Goal: Information Seeking & Learning: Learn about a topic

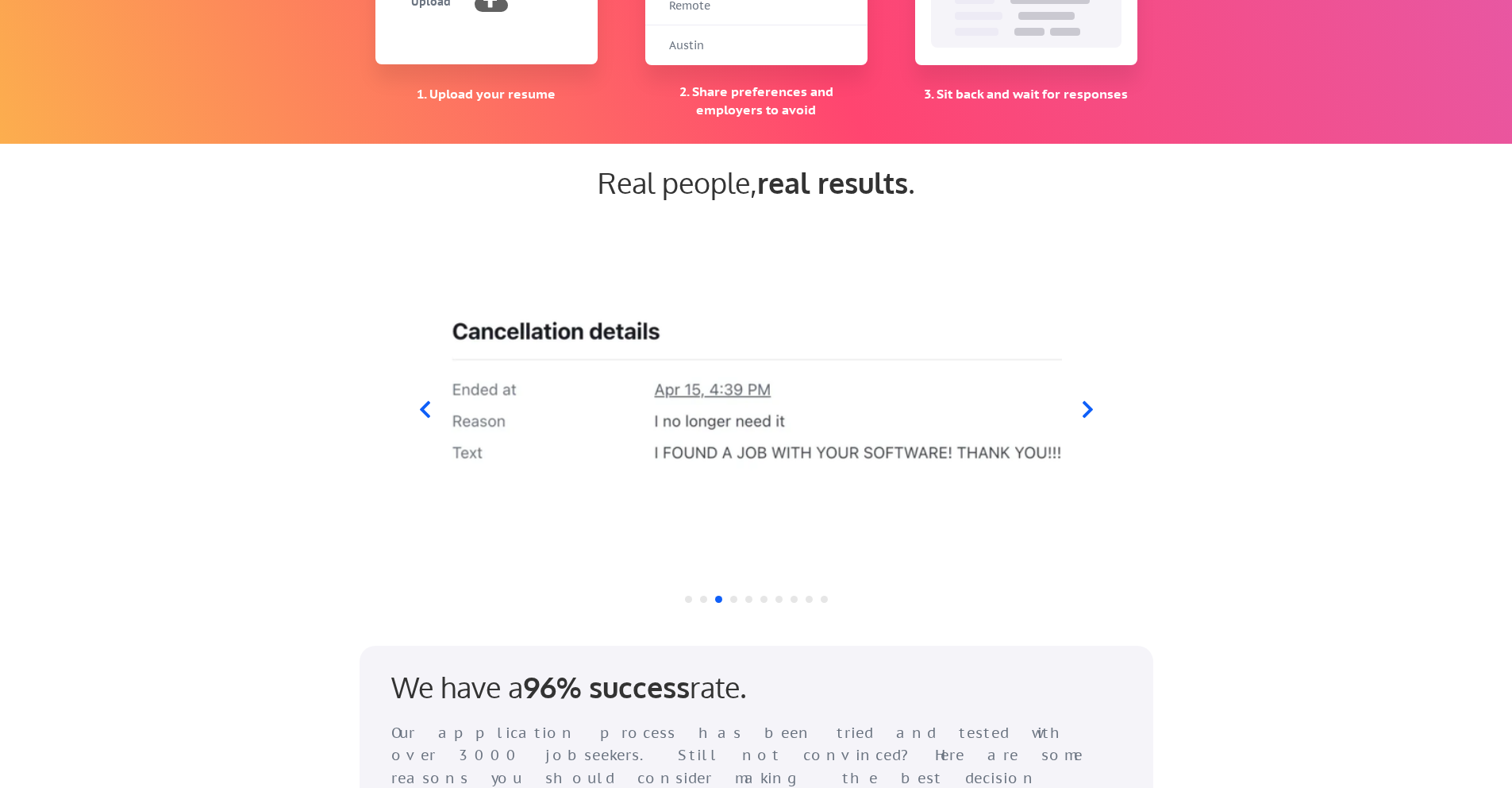
scroll to position [1393, 0]
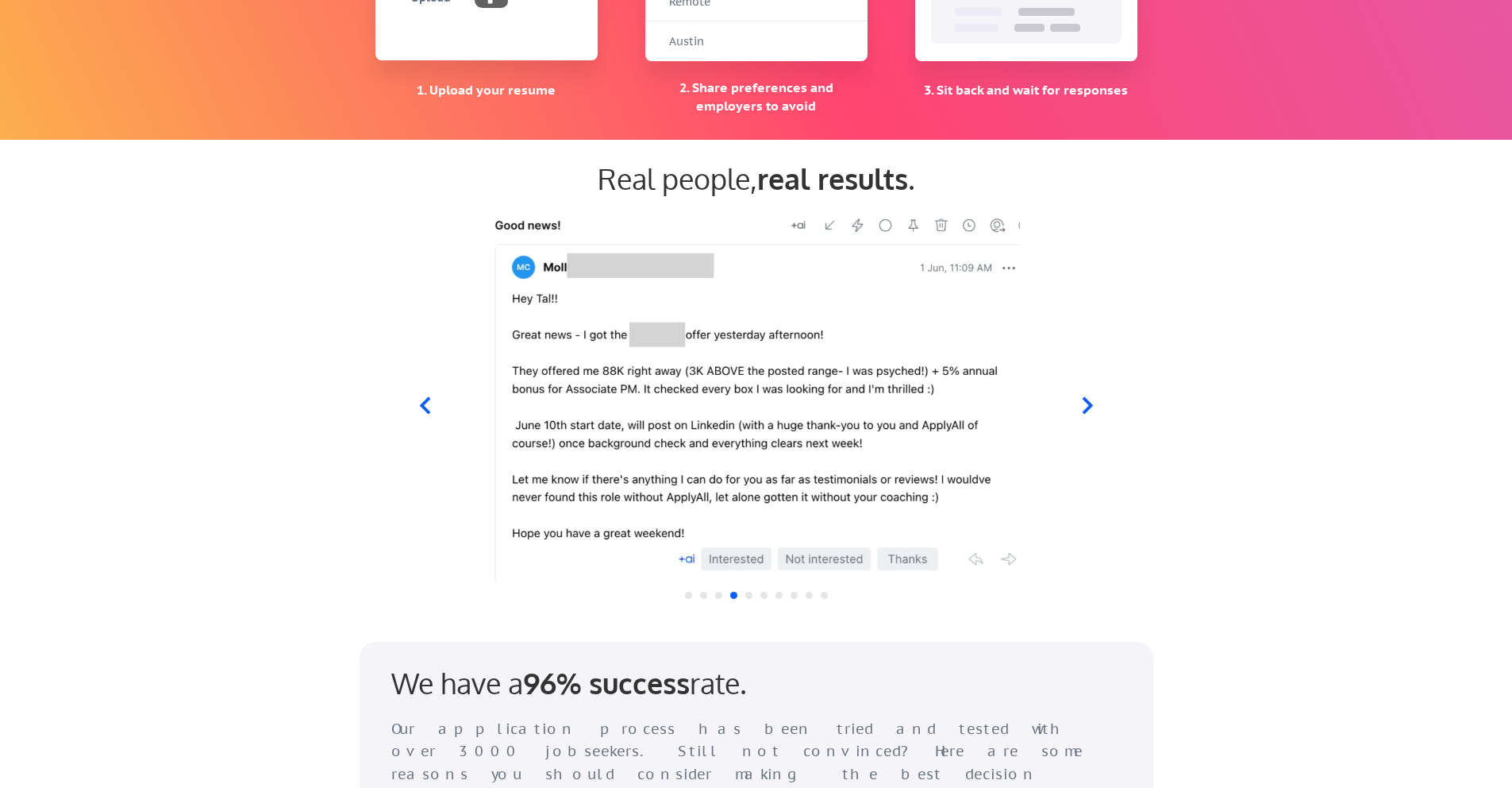
click at [427, 408] on icon at bounding box center [424, 405] width 20 height 20
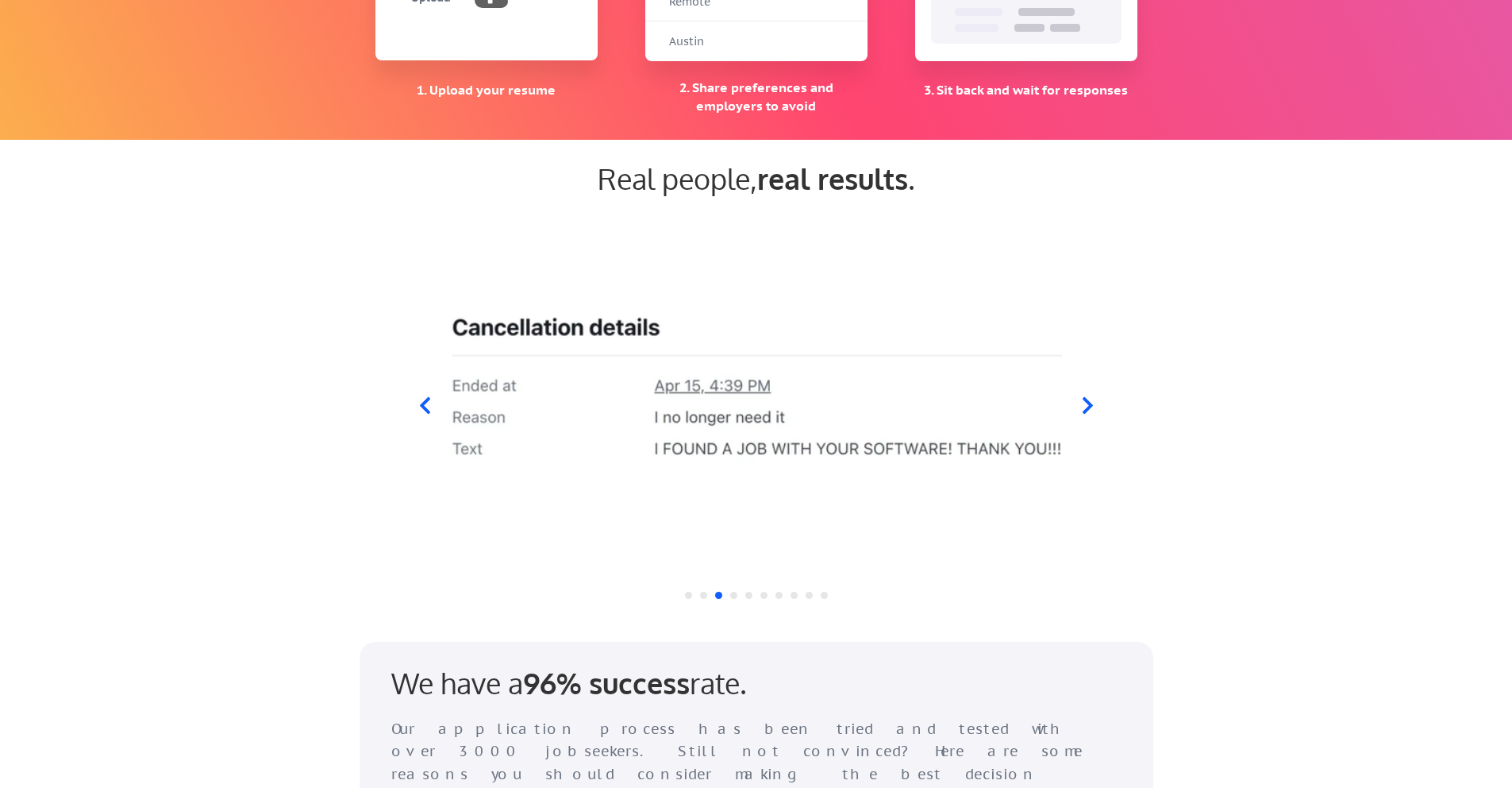
click at [1090, 403] on icon at bounding box center [1087, 405] width 10 height 16
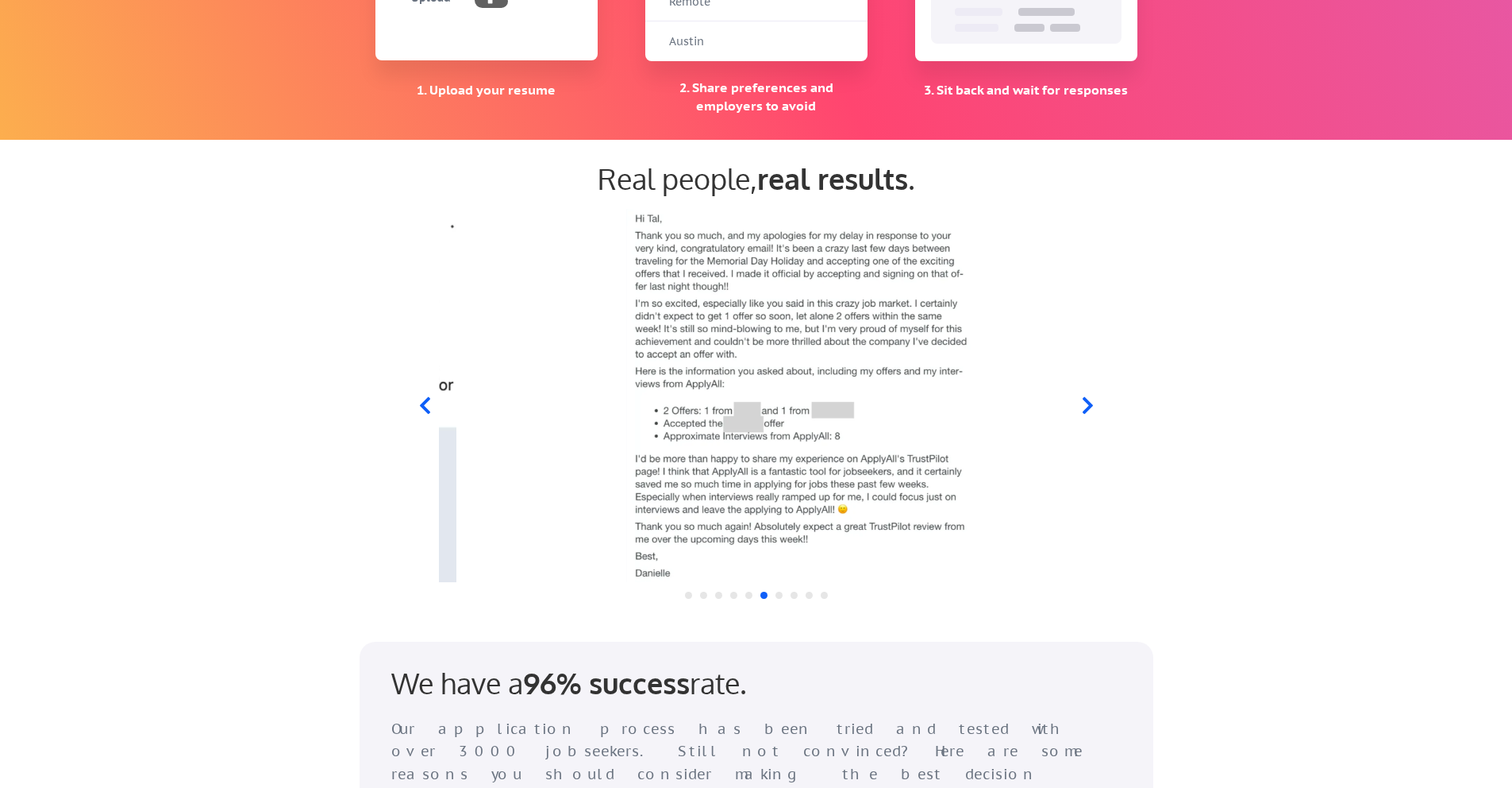
drag, startPoint x: 547, startPoint y: 338, endPoint x: 587, endPoint y: 351, distance: 42.1
click at [587, 351] on img at bounding box center [798, 395] width 611 height 373
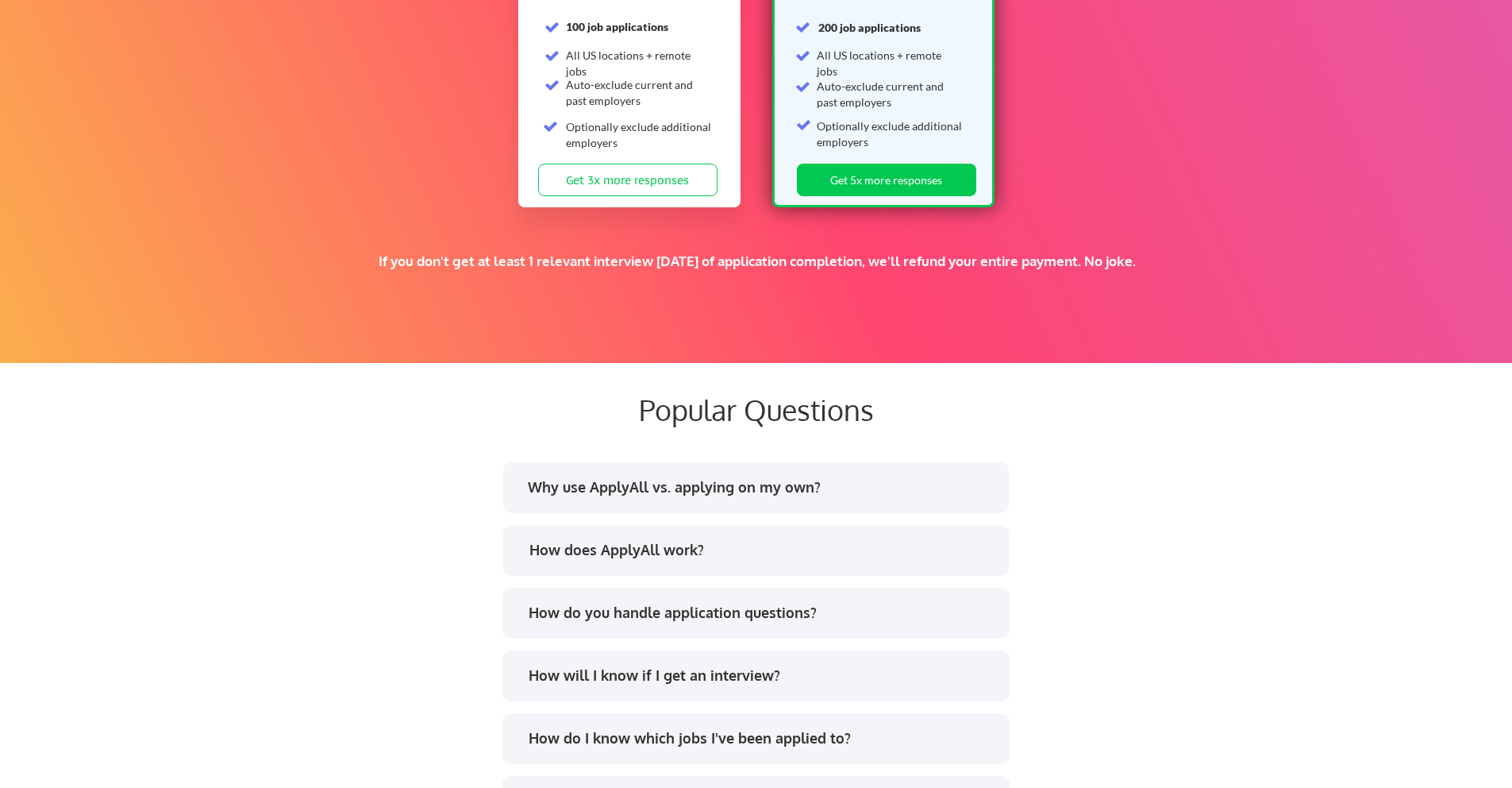
scroll to position [2659, 0]
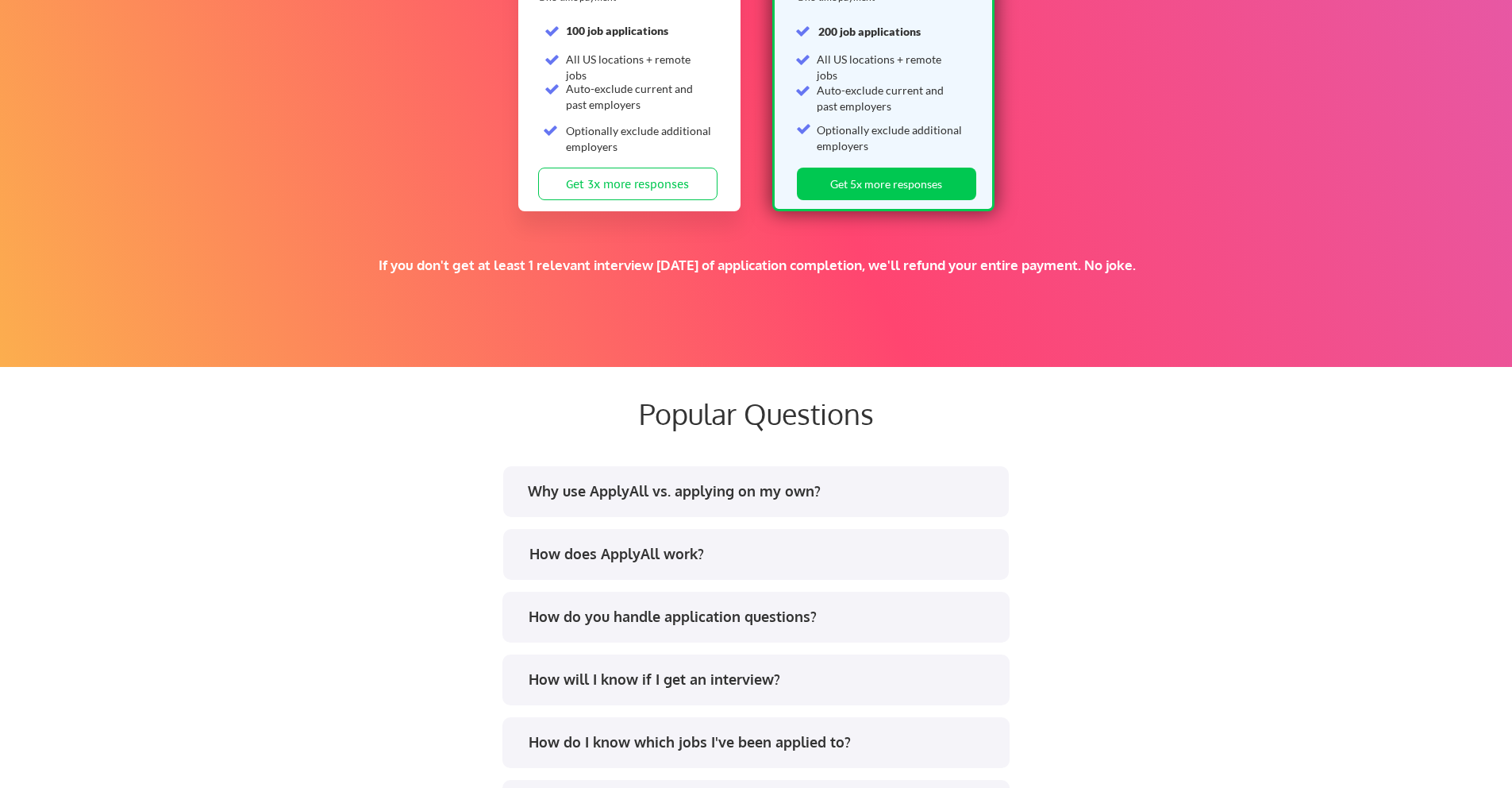
click at [770, 481] on div "Why use ApplyAll vs. applying on my own?" at bounding box center [761, 491] width 466 height 20
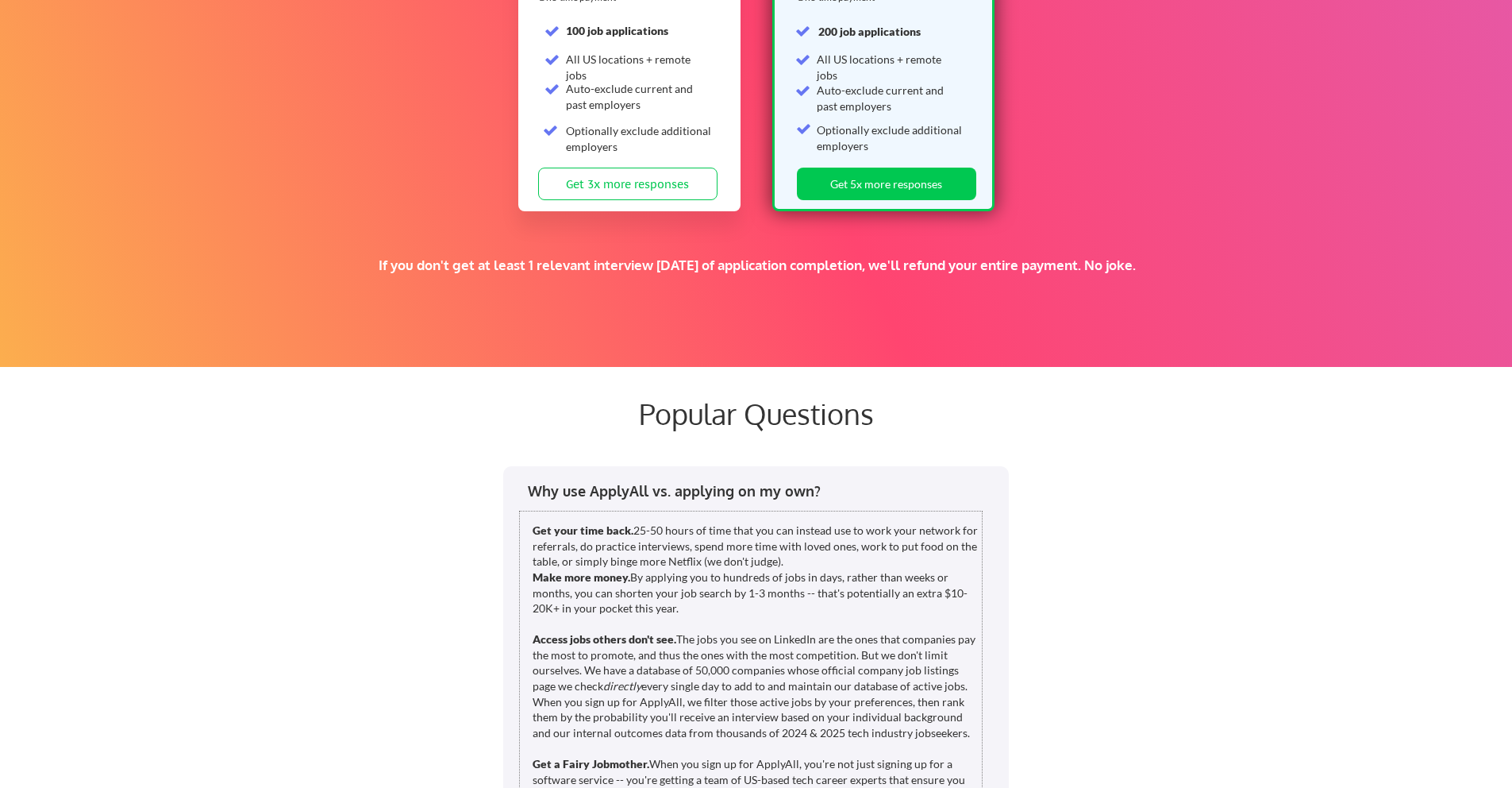
drag, startPoint x: 708, startPoint y: 528, endPoint x: 871, endPoint y: 544, distance: 163.8
click at [871, 544] on div "Get your time back. 25-50 hours of time that you can instead use to work your n…" at bounding box center [757, 748] width 450 height 451
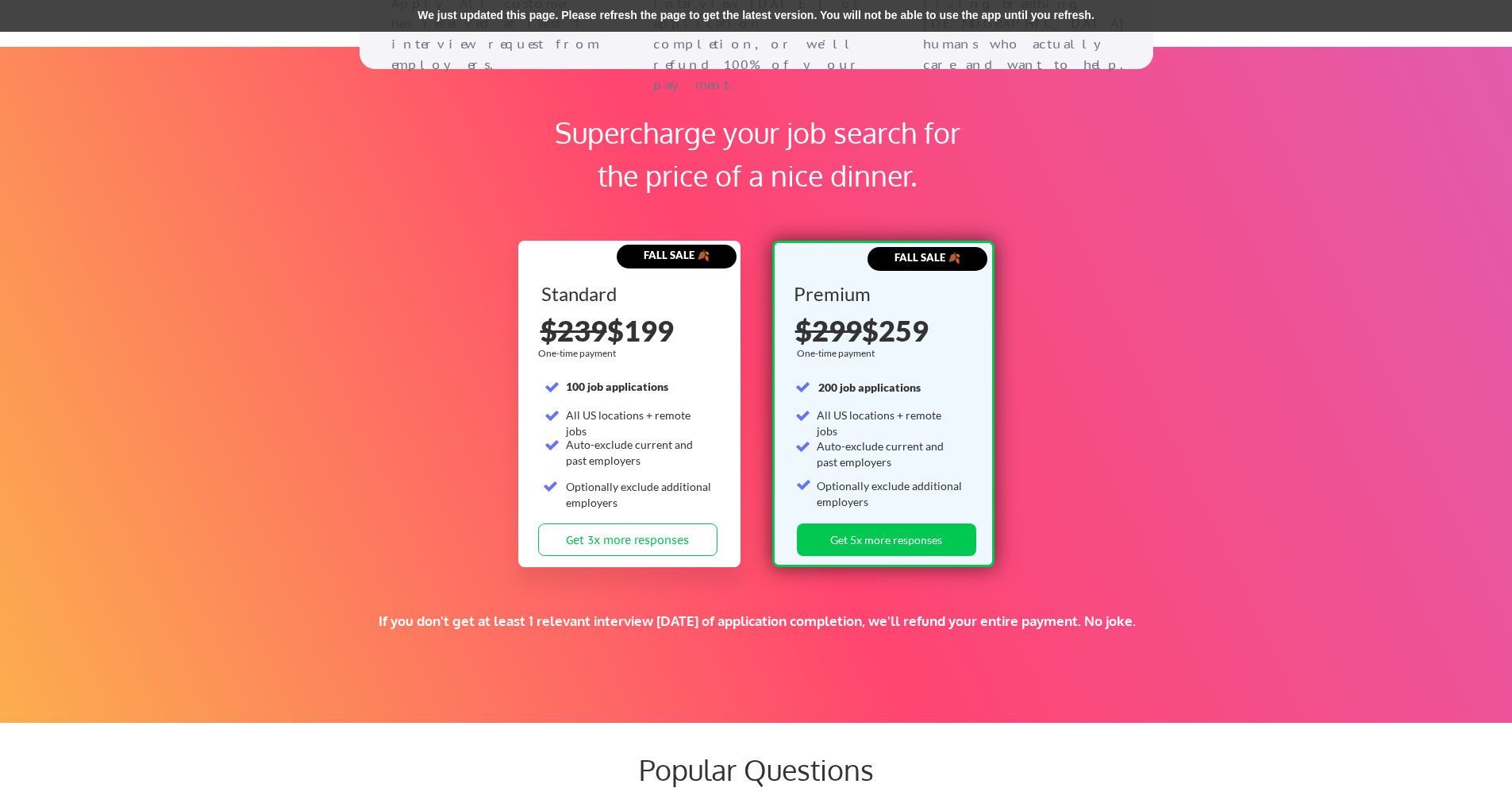
scroll to position [2293, 0]
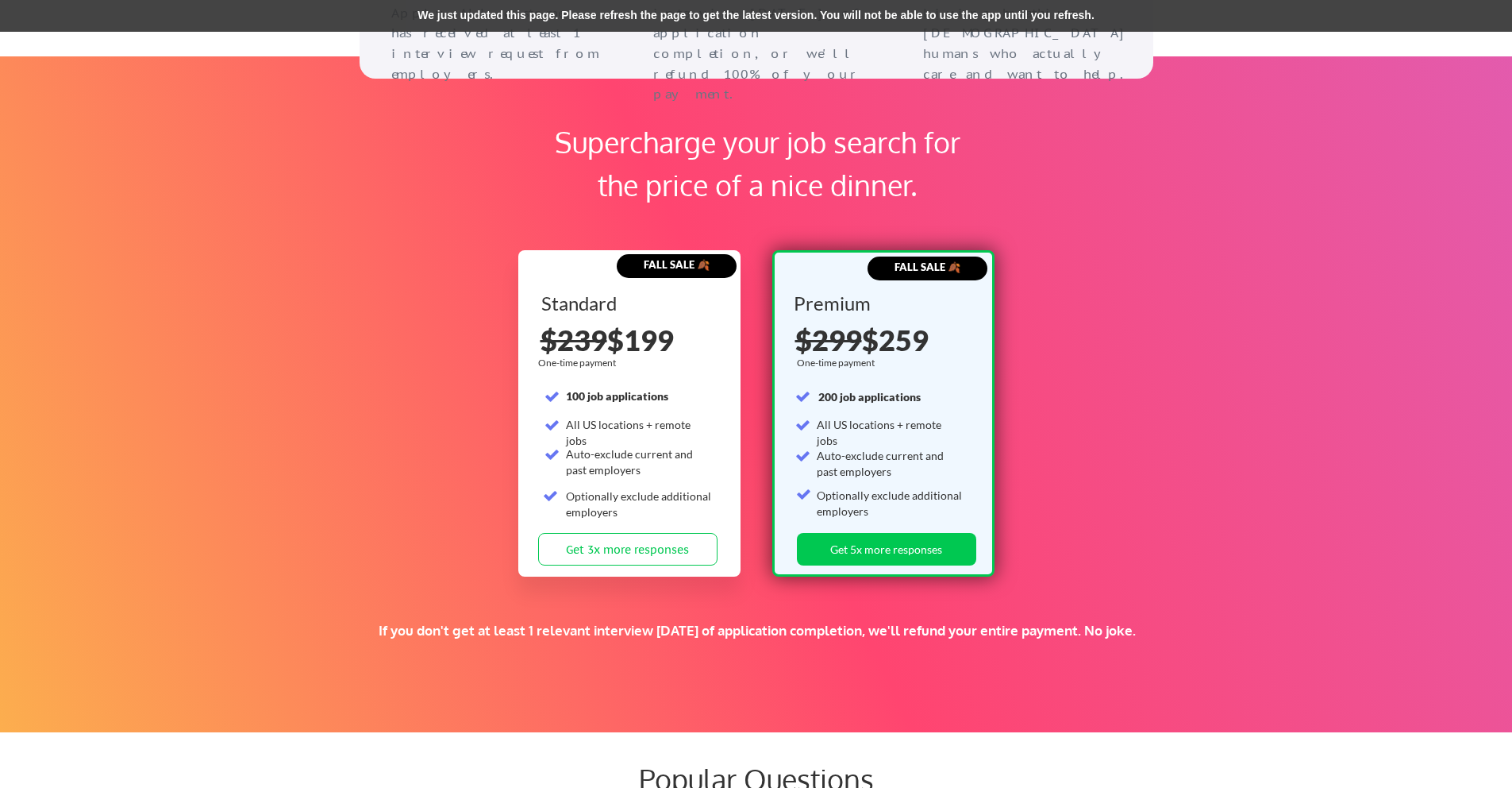
click at [1063, 629] on div "If you don't get at least 1 relevant interview [DATE] of application completion…" at bounding box center [756, 630] width 961 height 17
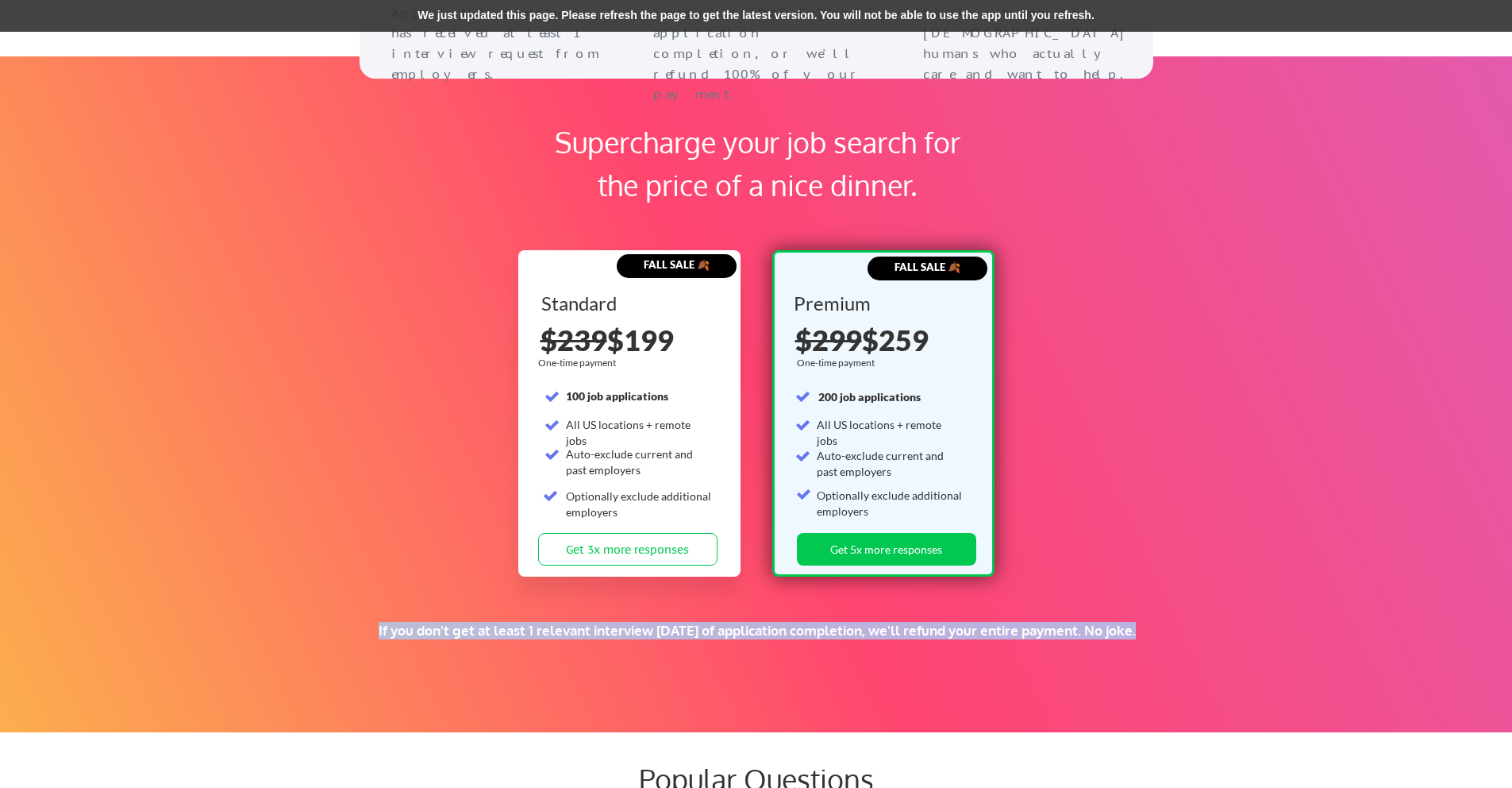
click at [1063, 629] on div "If you don't get at least 1 relevant interview [DATE] of application completion…" at bounding box center [756, 630] width 961 height 17
click at [1062, 634] on div "If you don't get at least 1 relevant interview [DATE] of application completion…" at bounding box center [756, 630] width 961 height 17
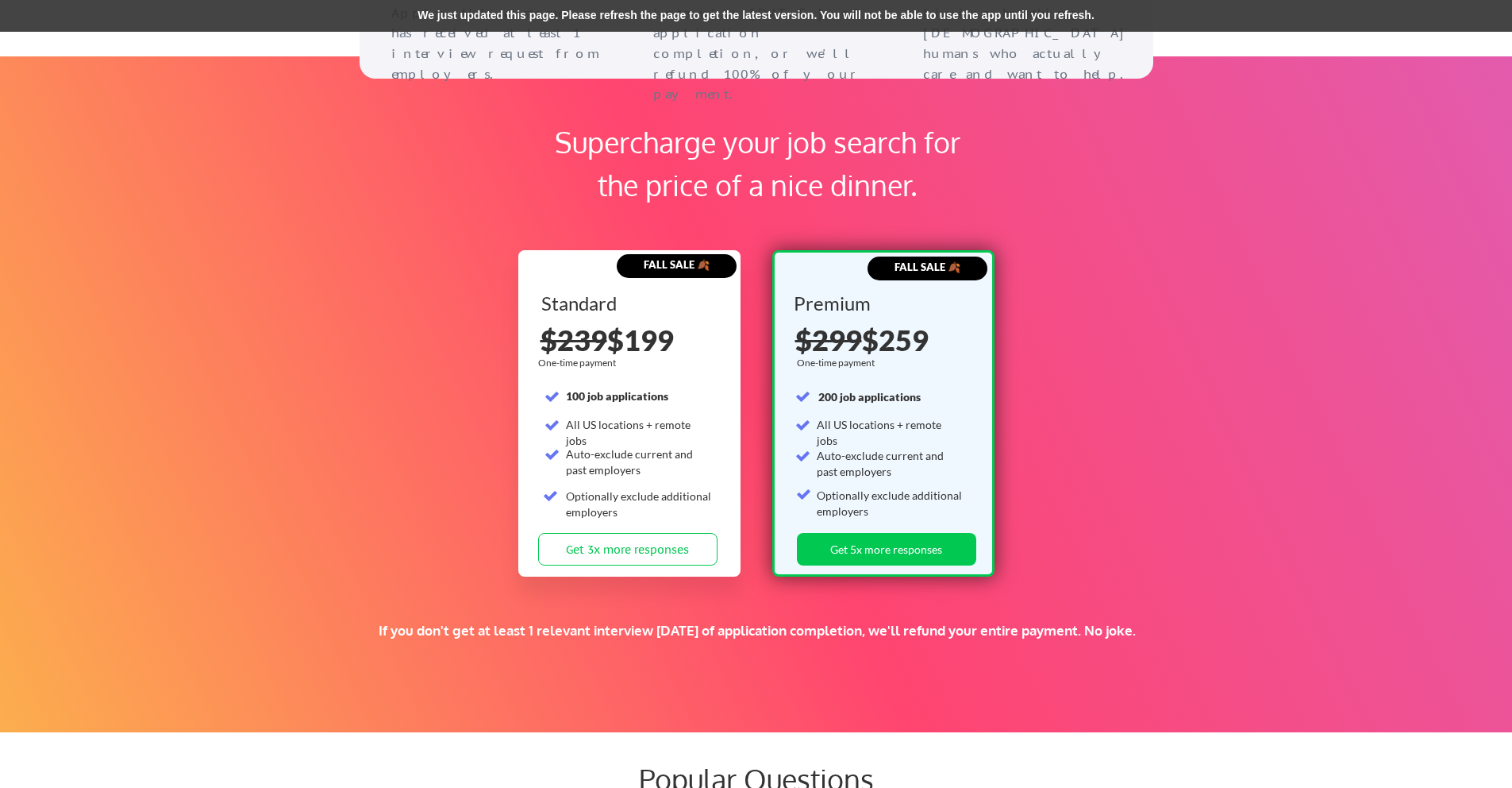
click at [502, 380] on div "Supercharge your job search for the price of a nice dinner. FALL SALE 🍂 Standar…" at bounding box center [756, 394] width 1512 height 676
click at [596, 545] on button "Get 3x more responses" at bounding box center [628, 549] width 179 height 32
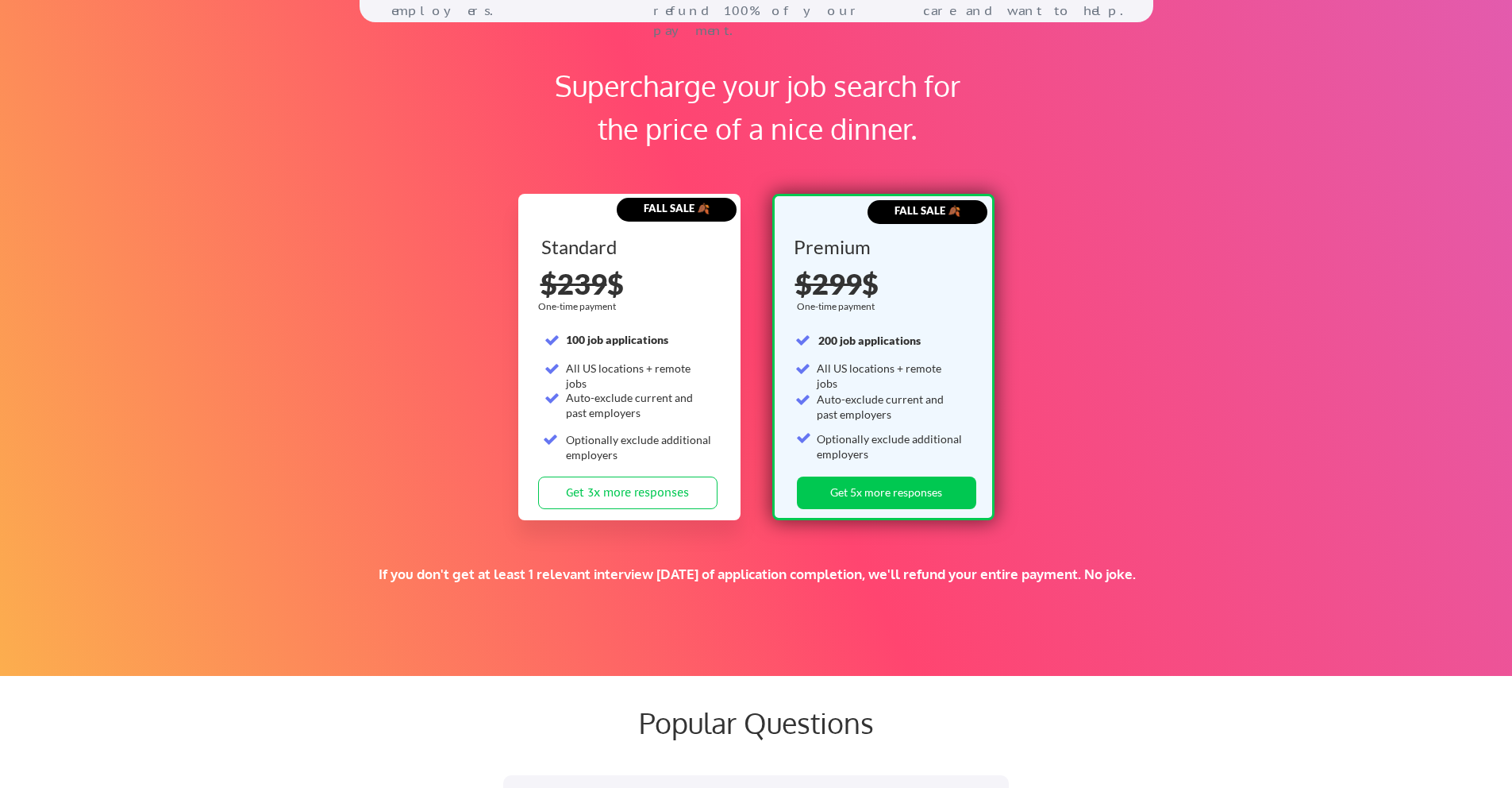
scroll to position [2293, 0]
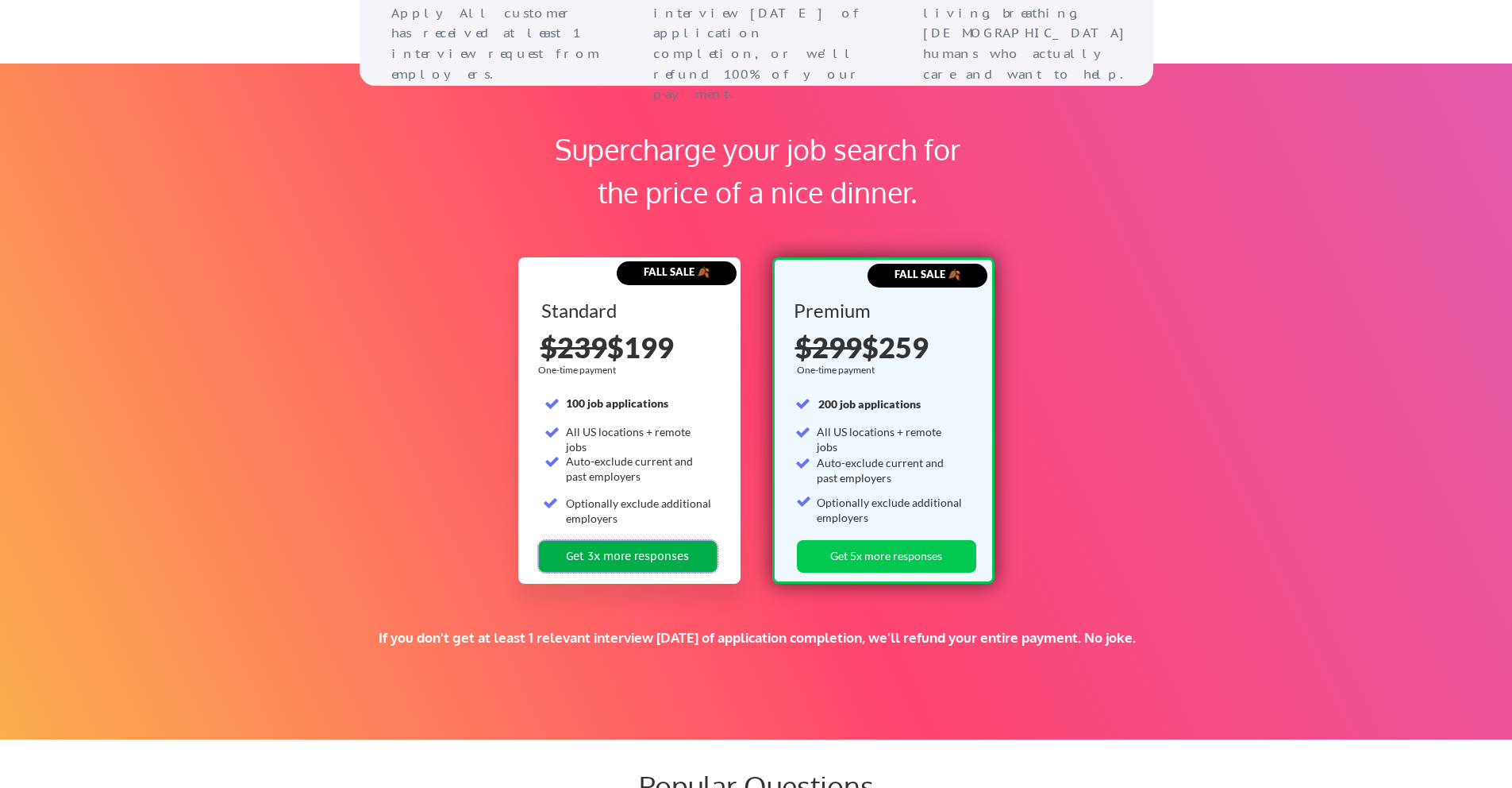
click at [646, 556] on button "Get 3x more responses" at bounding box center [628, 557] width 179 height 32
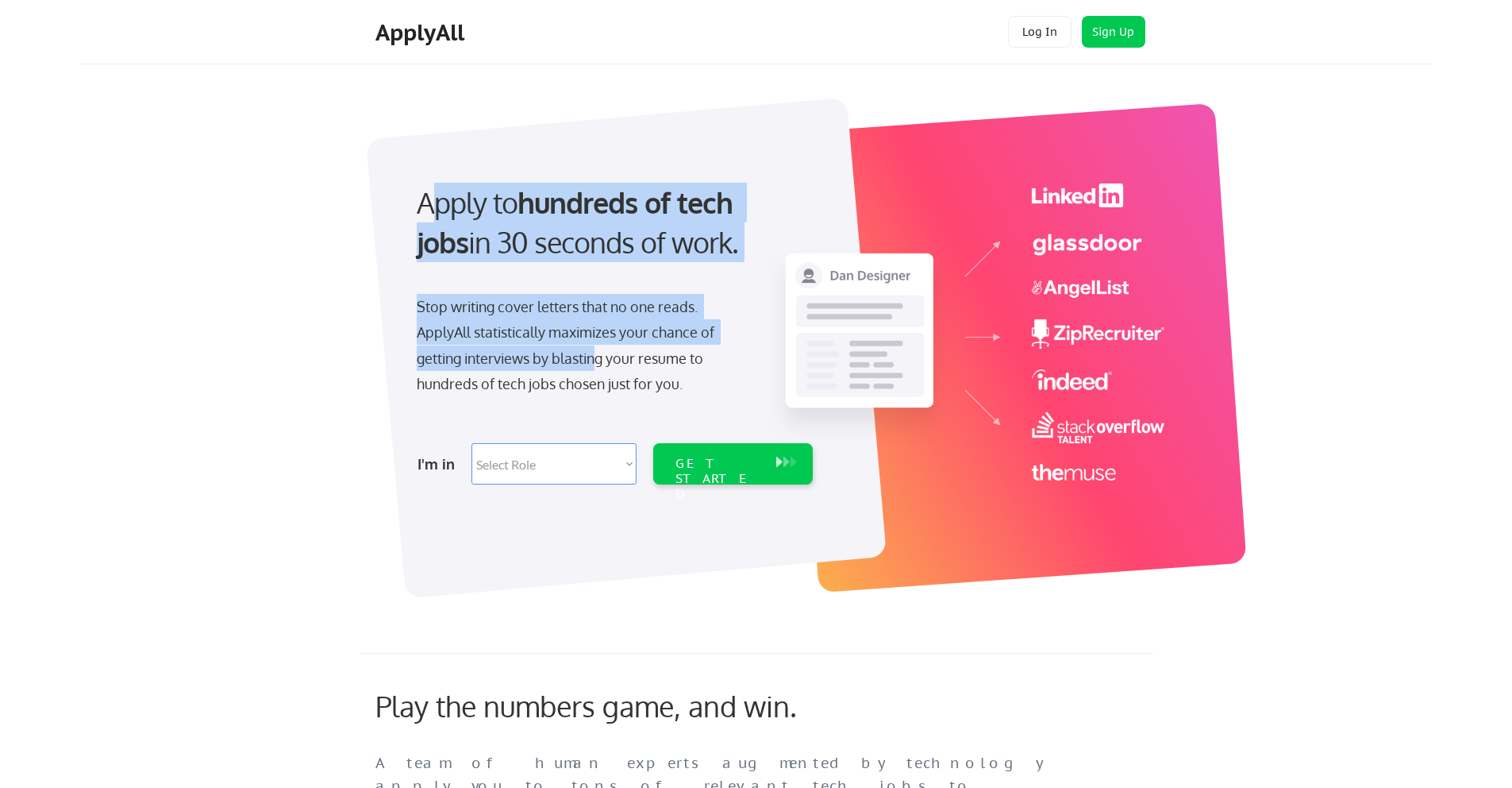
drag, startPoint x: 440, startPoint y: 203, endPoint x: 597, endPoint y: 358, distance: 220.6
click at [597, 358] on div "Apply to hundreds of tech jobs in 30 seconds of work. Stop writing cover letter…" at bounding box center [613, 330] width 444 height 325
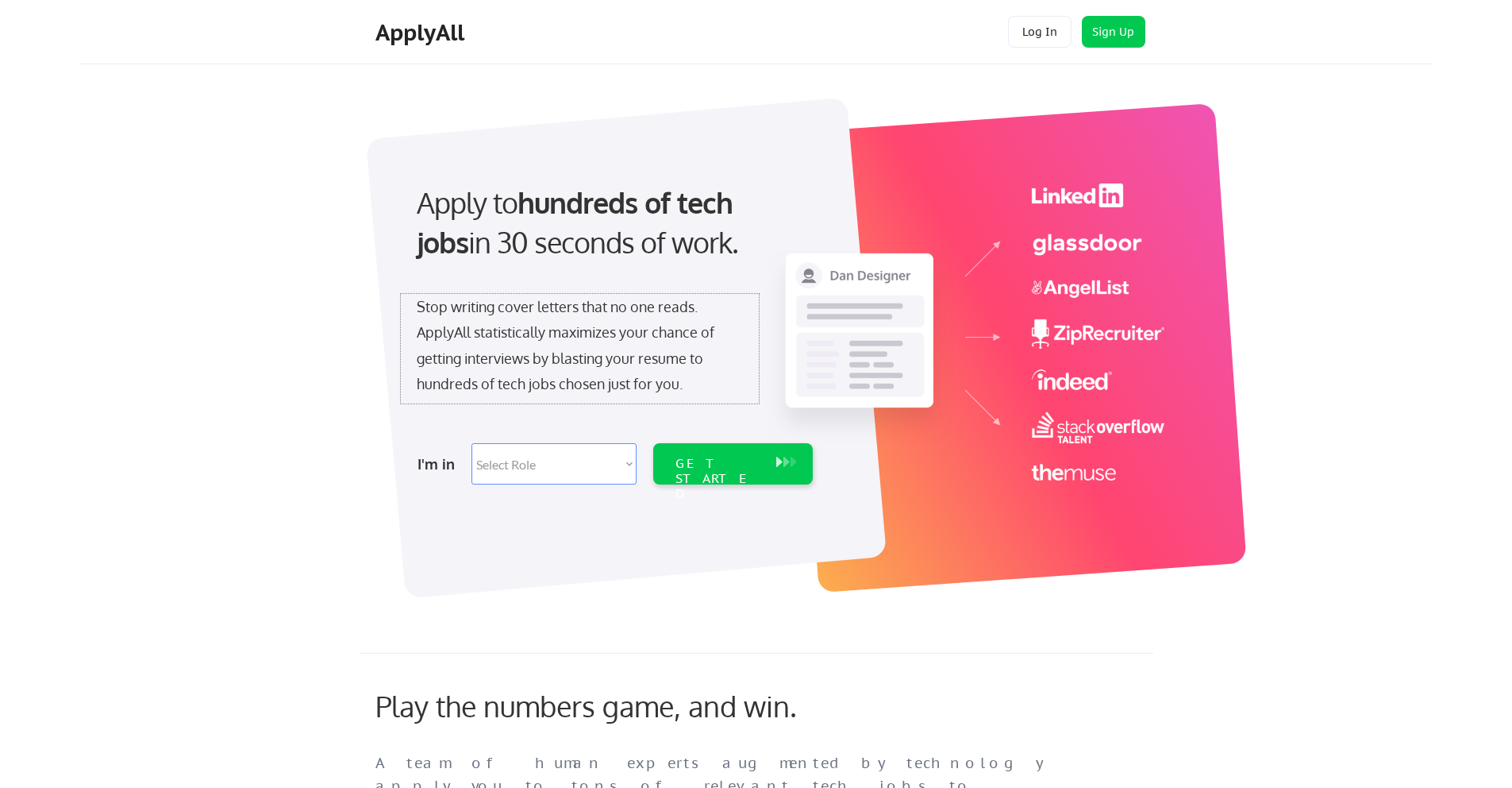
click at [608, 376] on div "Stop writing cover letters that no one reads. ApplyAll statistically maximizes …" at bounding box center [580, 346] width 326 height 103
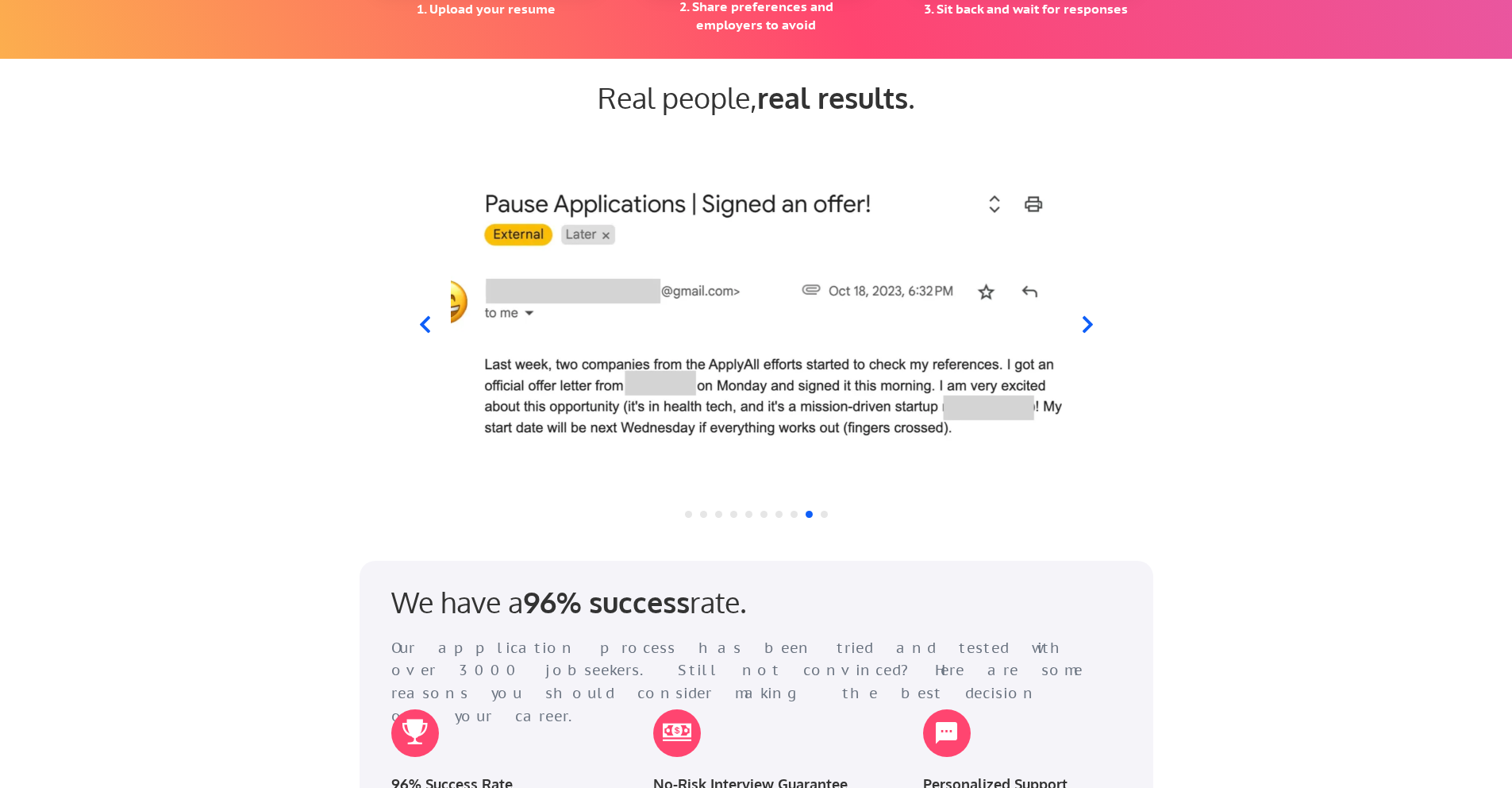
scroll to position [1578, 0]
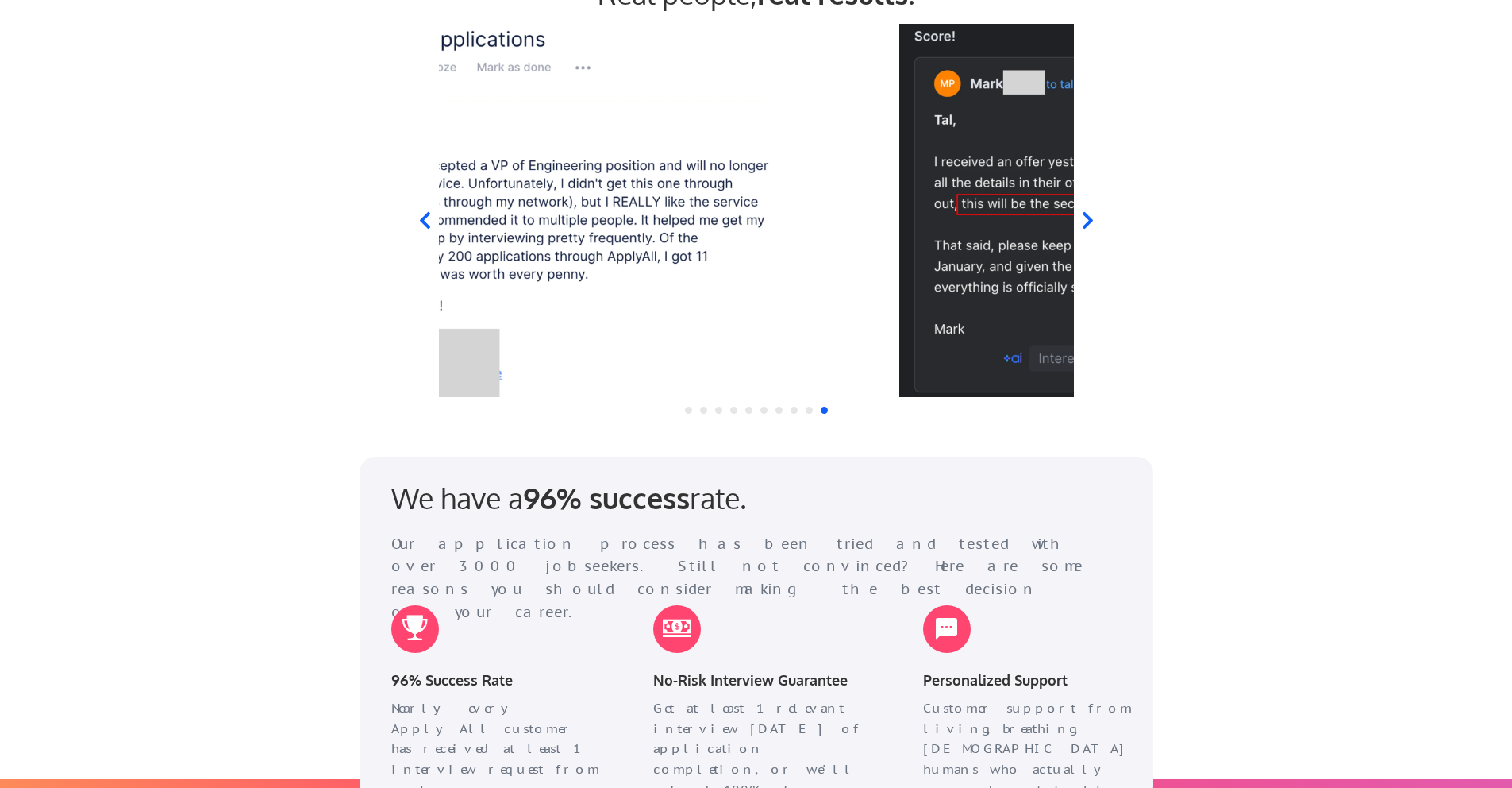
drag, startPoint x: 771, startPoint y: 175, endPoint x: 495, endPoint y: 314, distance: 309.0
click at [501, 318] on img at bounding box center [524, 210] width 611 height 373
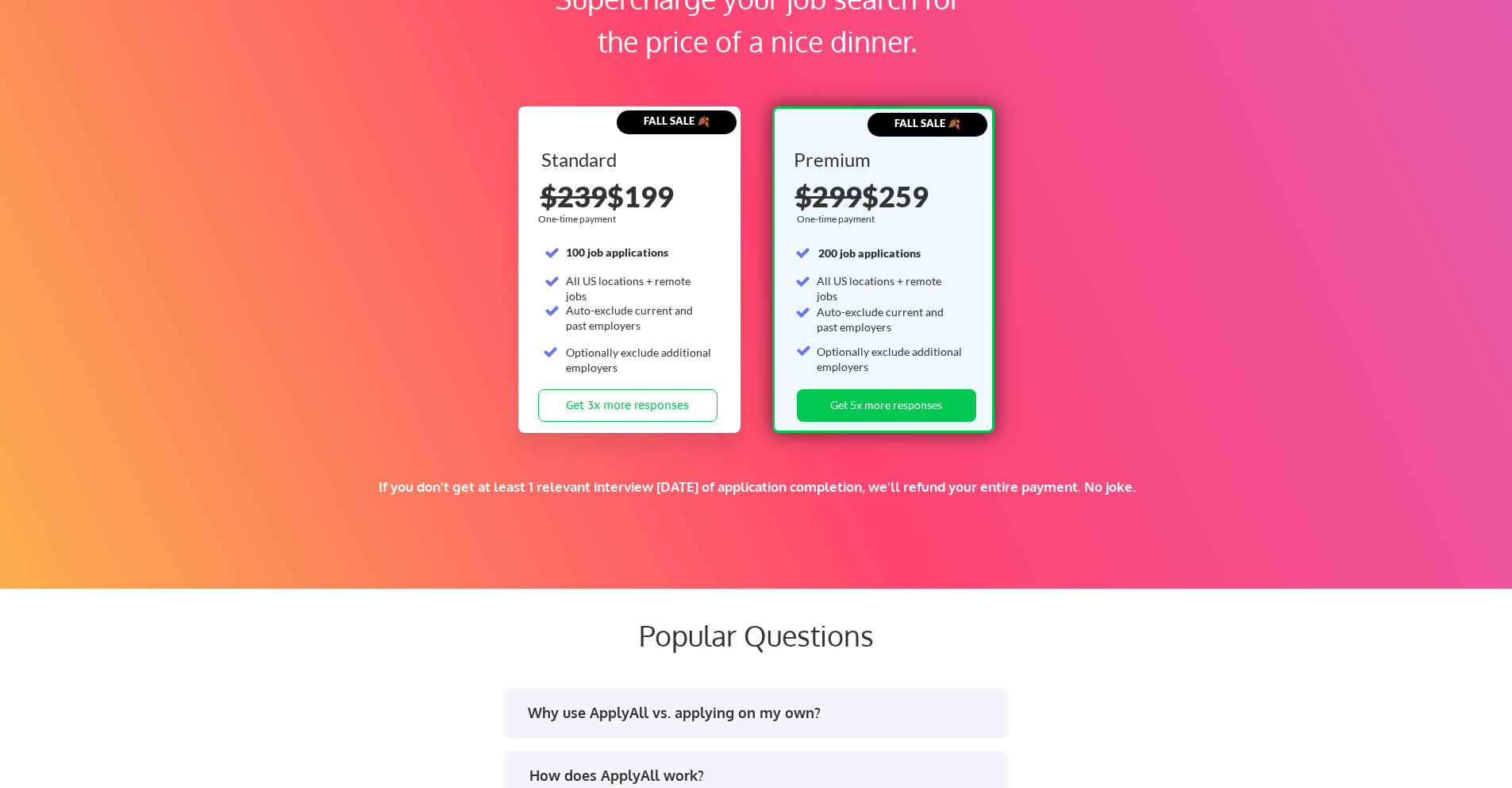
scroll to position [2464, 0]
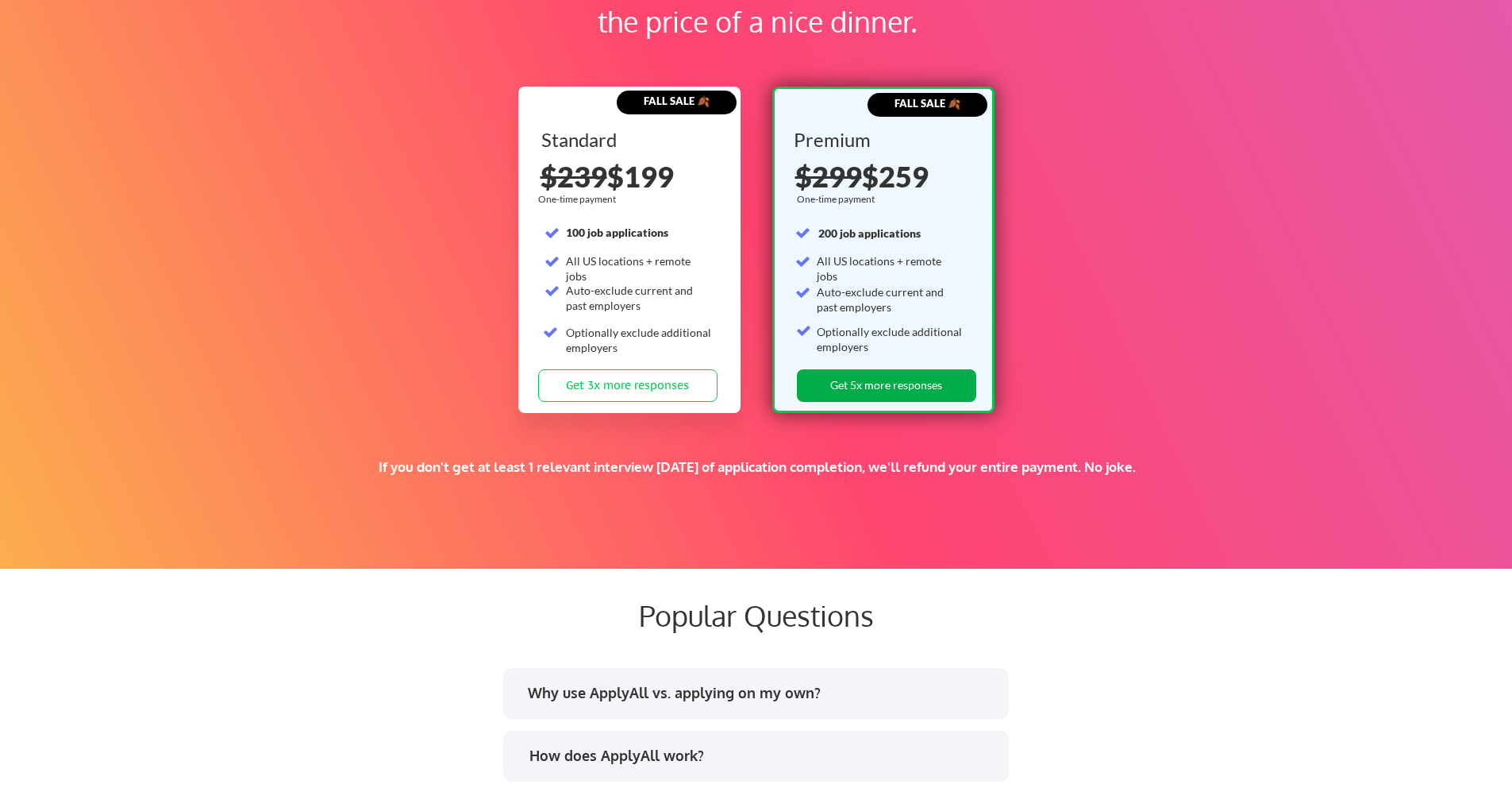
click at [873, 394] on button "Get 5x more responses" at bounding box center [887, 386] width 179 height 32
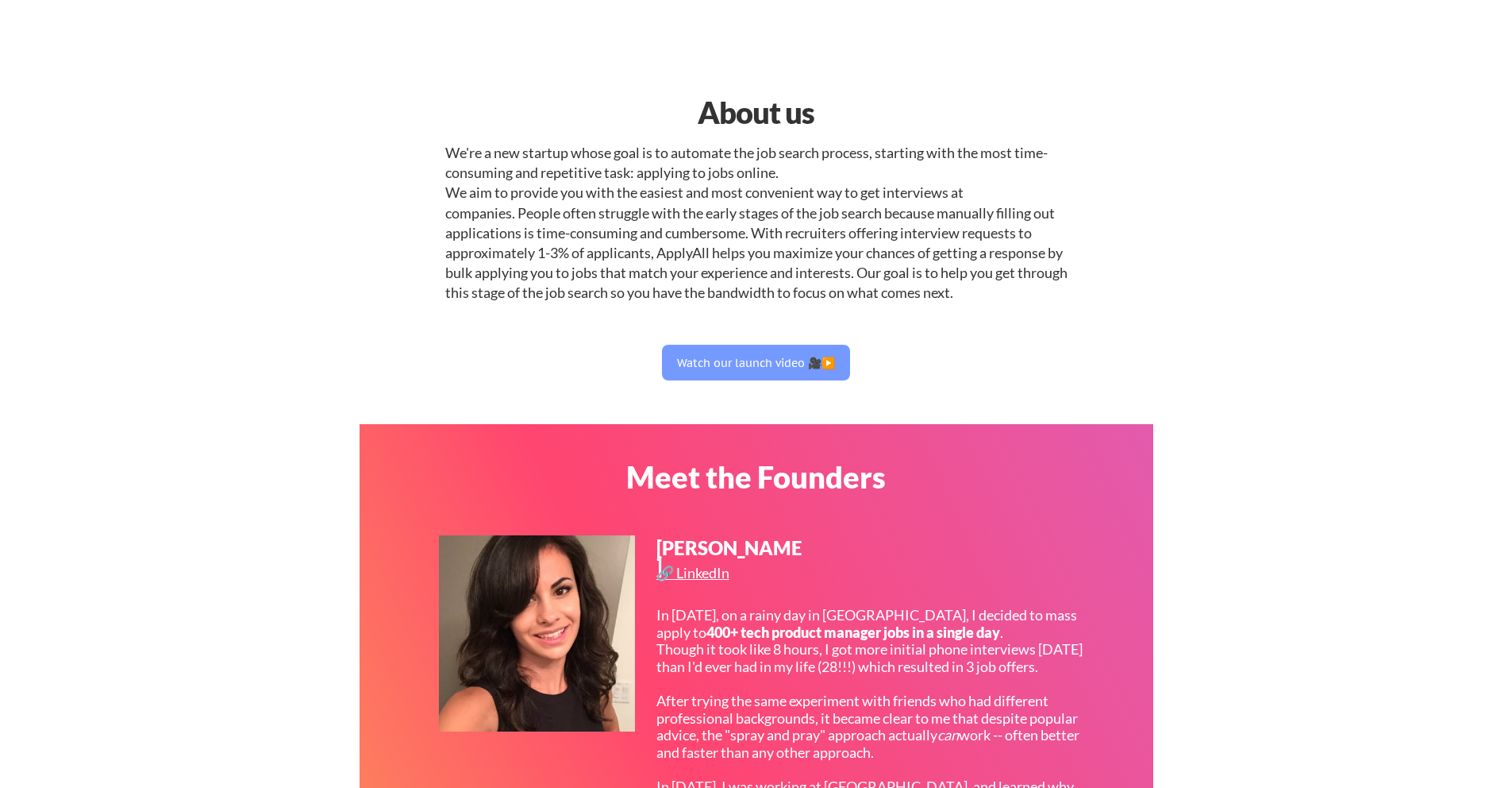
click at [772, 357] on button "Watch our launch video 🎥▶️" at bounding box center [756, 362] width 188 height 35
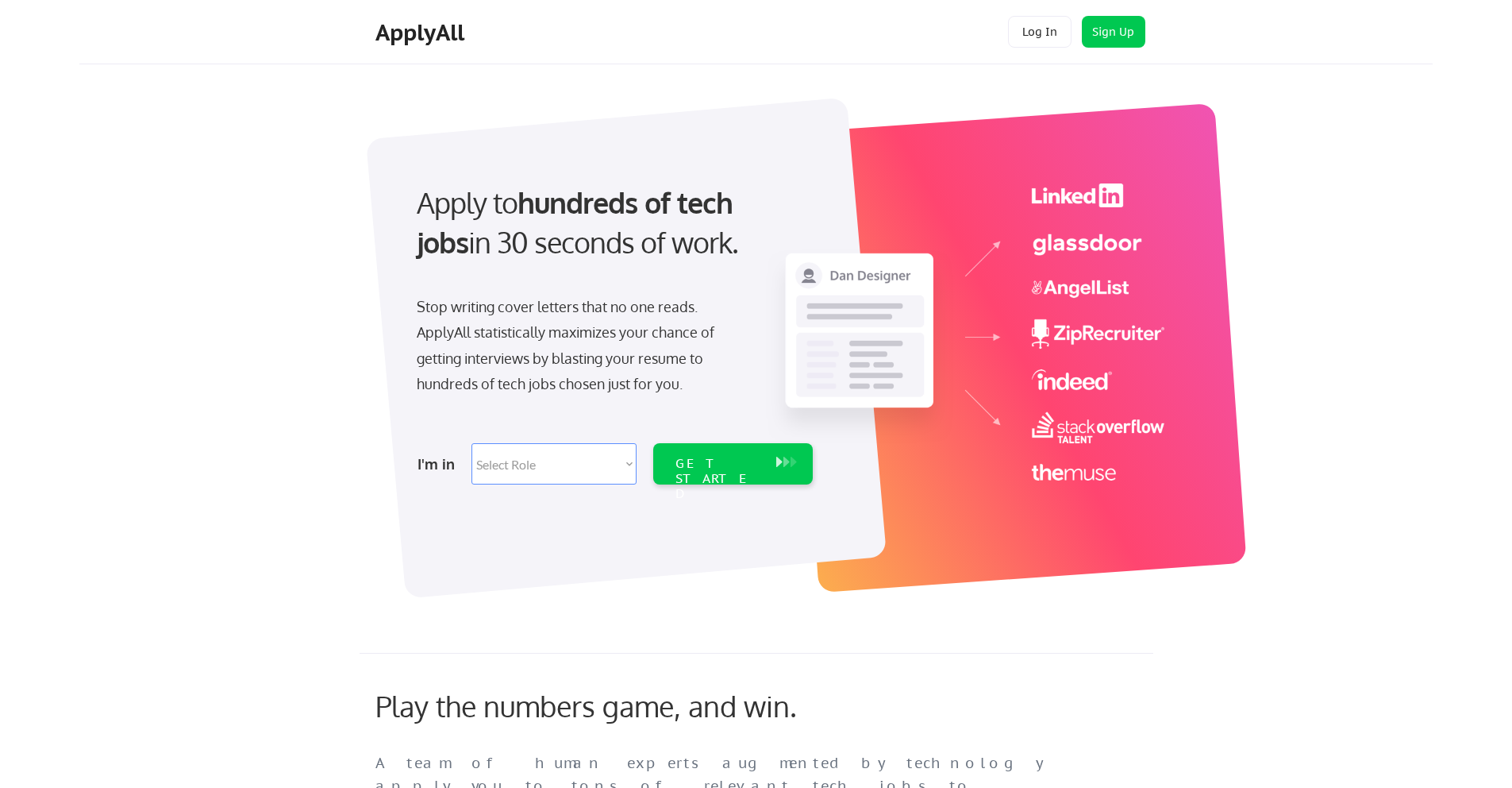
click at [1419, 163] on div "Apply to hundreds of tech jobs in 30 seconds of work. Stop writing cover letter…" at bounding box center [781, 339] width 1303 height 526
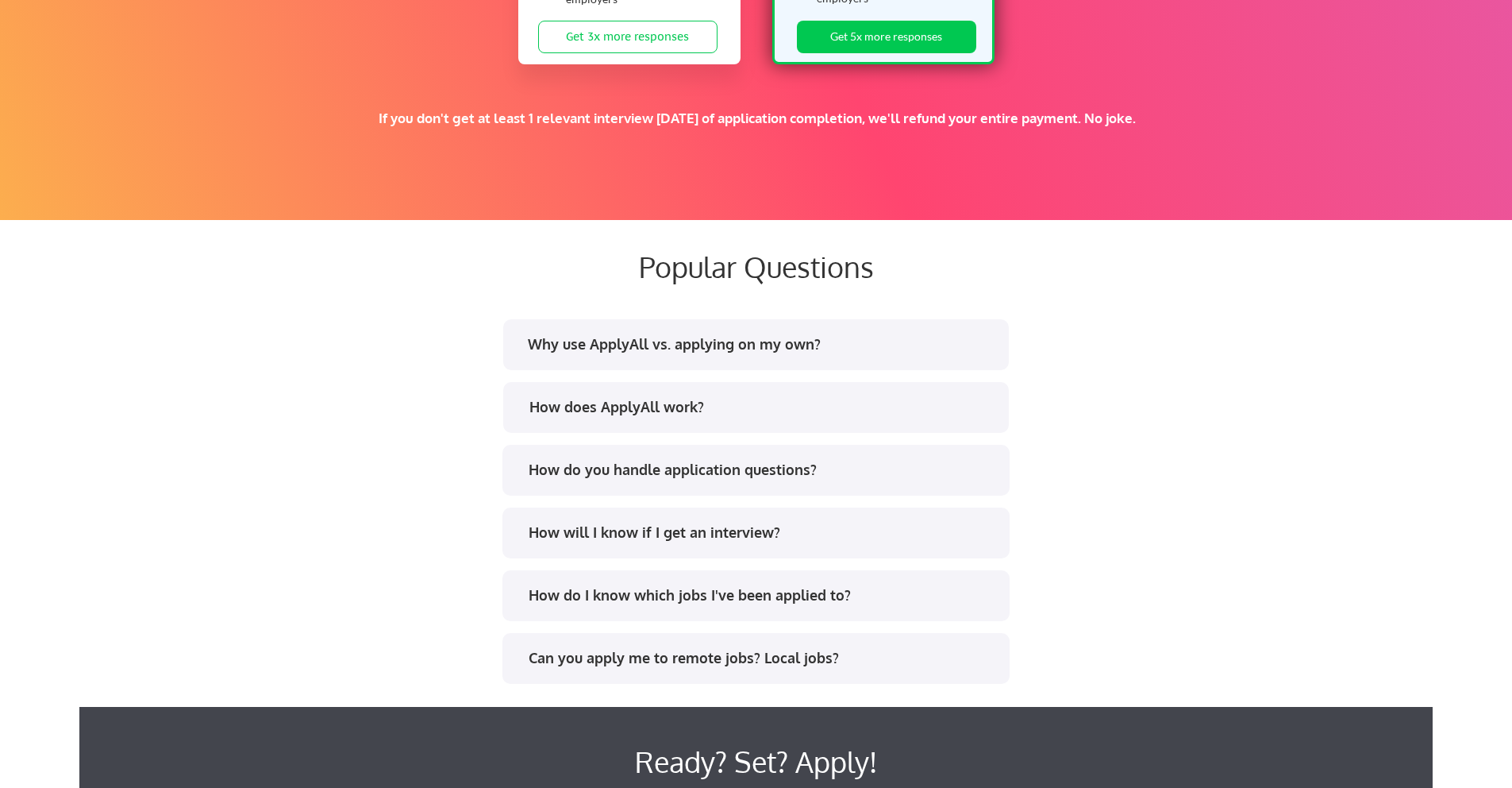
scroll to position [2808, 0]
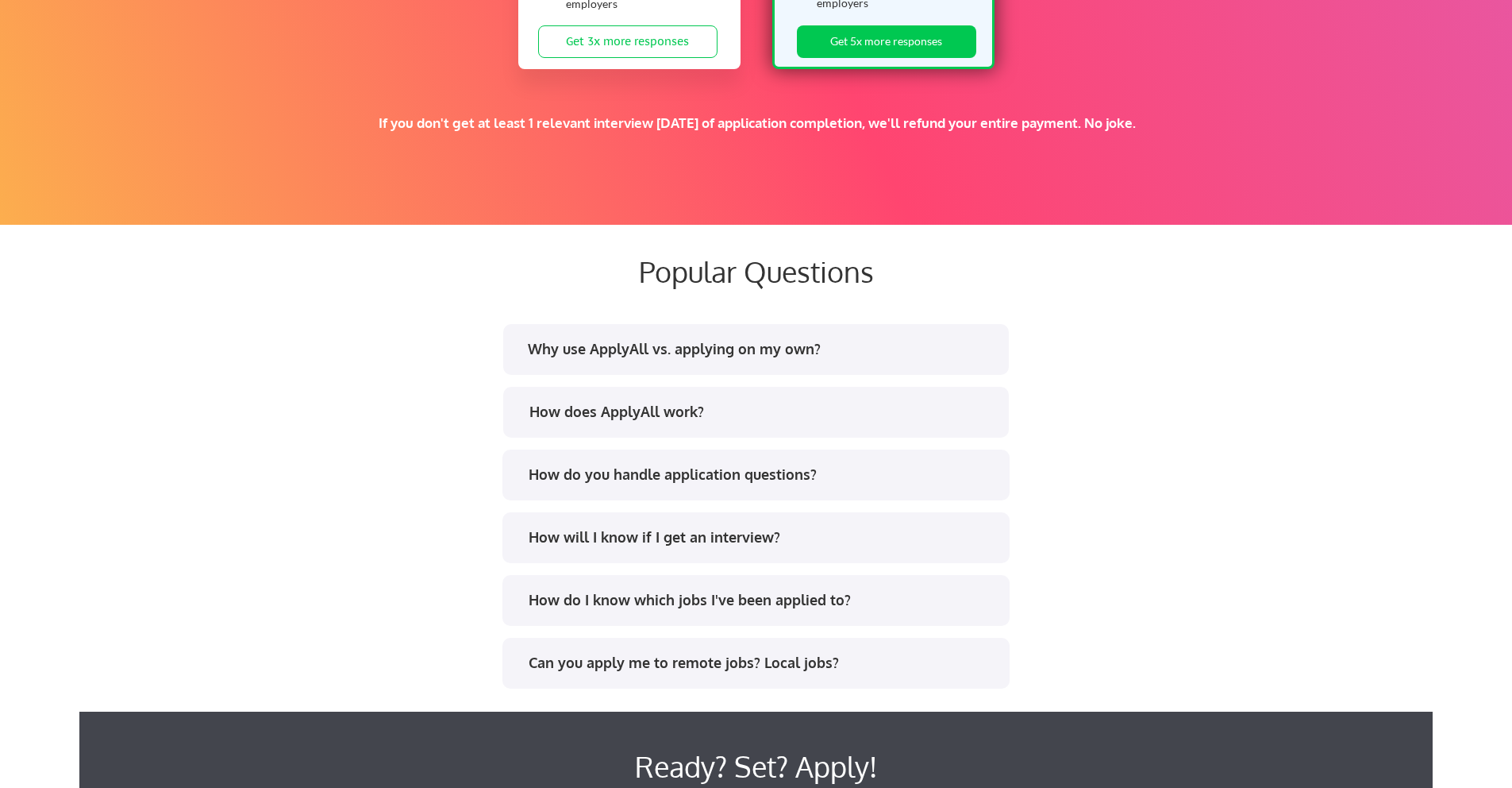
click at [1371, 686] on div "Popular Questions Why use ApplyAll vs. applying on my own? How does ApplyAll wo…" at bounding box center [756, 488] width 1354 height 526
click at [904, 365] on div "Why use ApplyAll vs. applying on my own?" at bounding box center [756, 349] width 506 height 51
click at [829, 669] on div "Can you apply me to remote jobs? Local jobs?" at bounding box center [762, 663] width 466 height 20
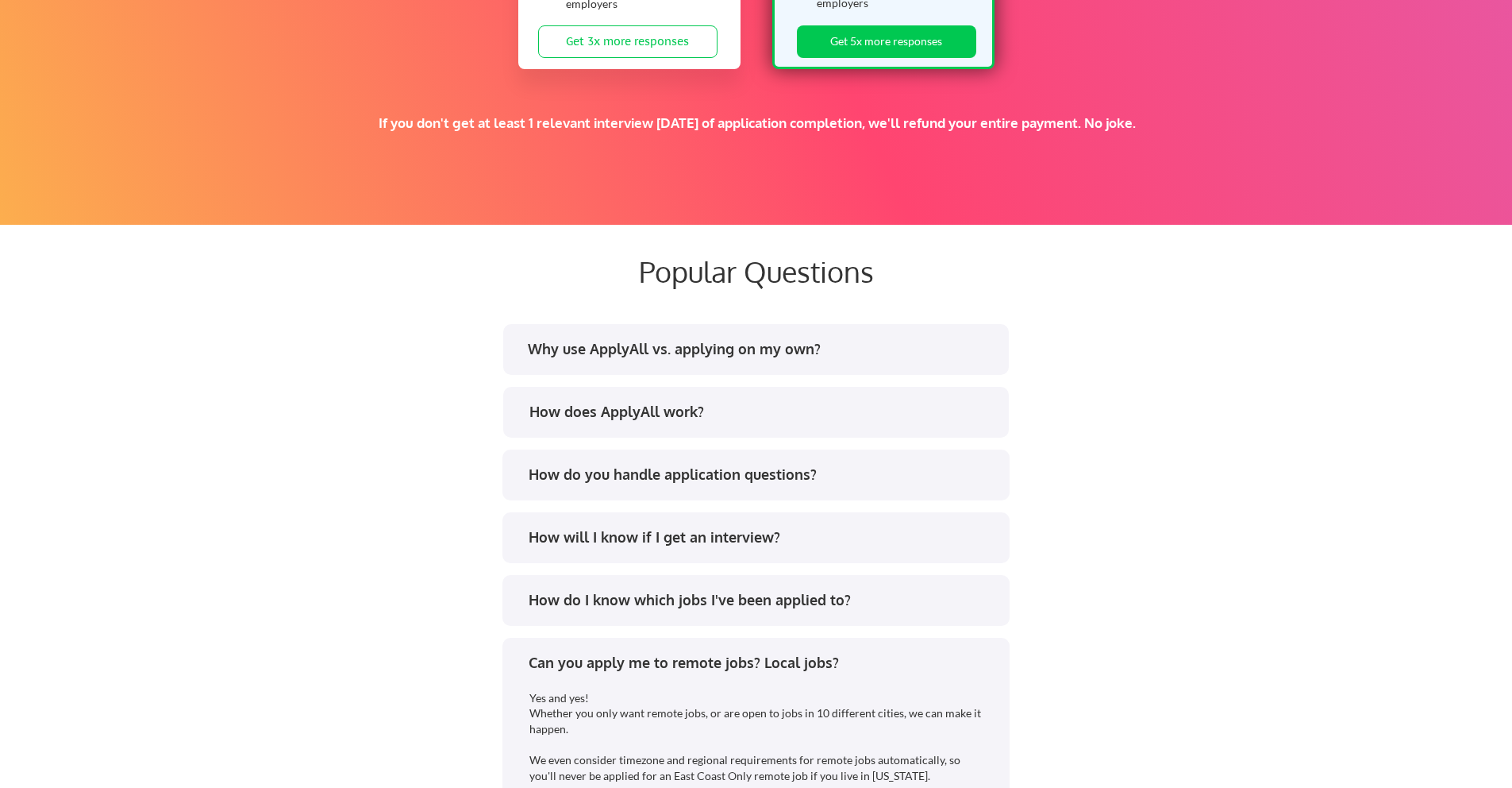
click at [1253, 460] on div "Popular Questions Why use ApplyAll vs. applying on my own? How does ApplyAll wo…" at bounding box center [756, 608] width 1354 height 766
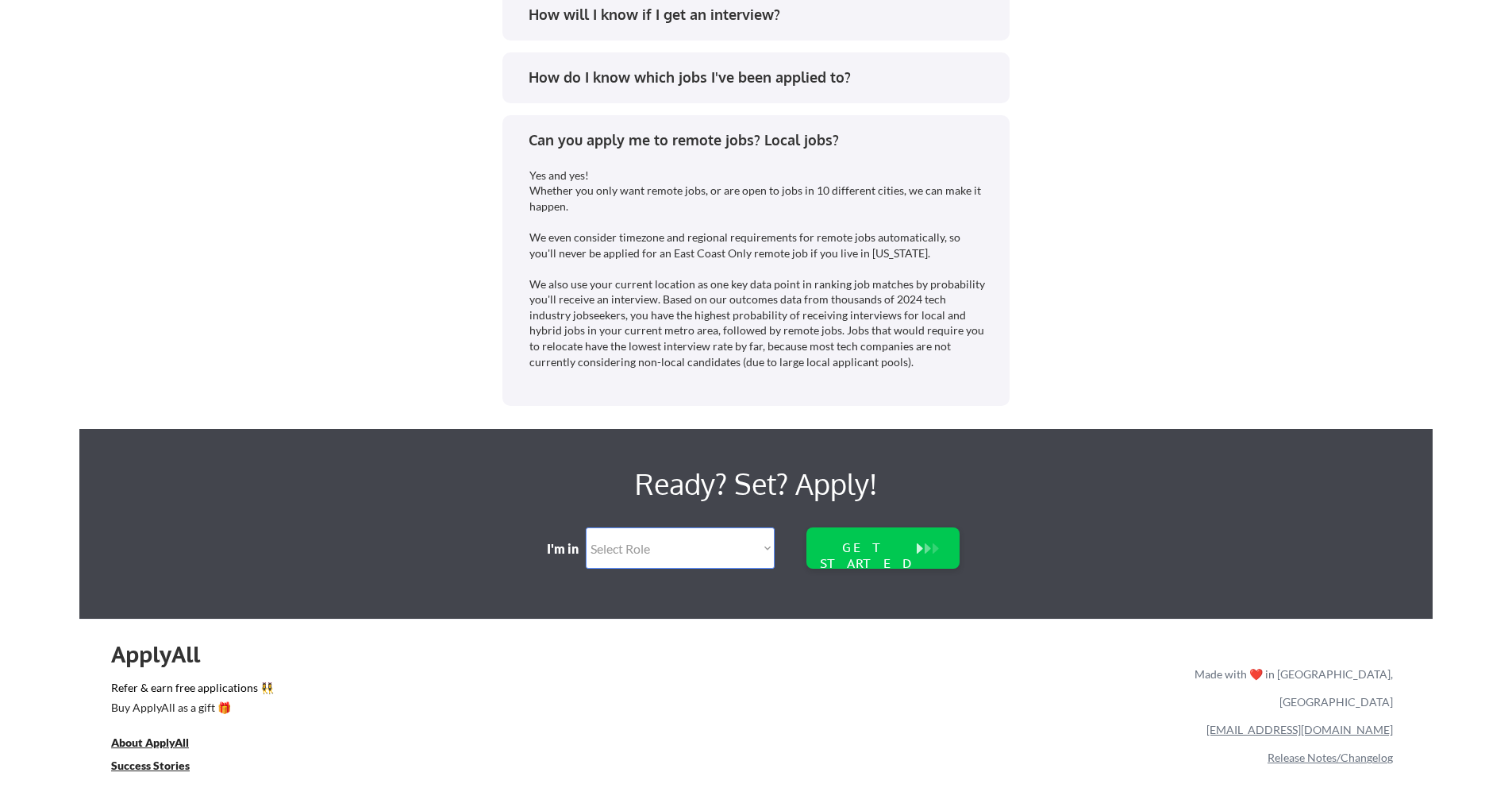
scroll to position [3424, 0]
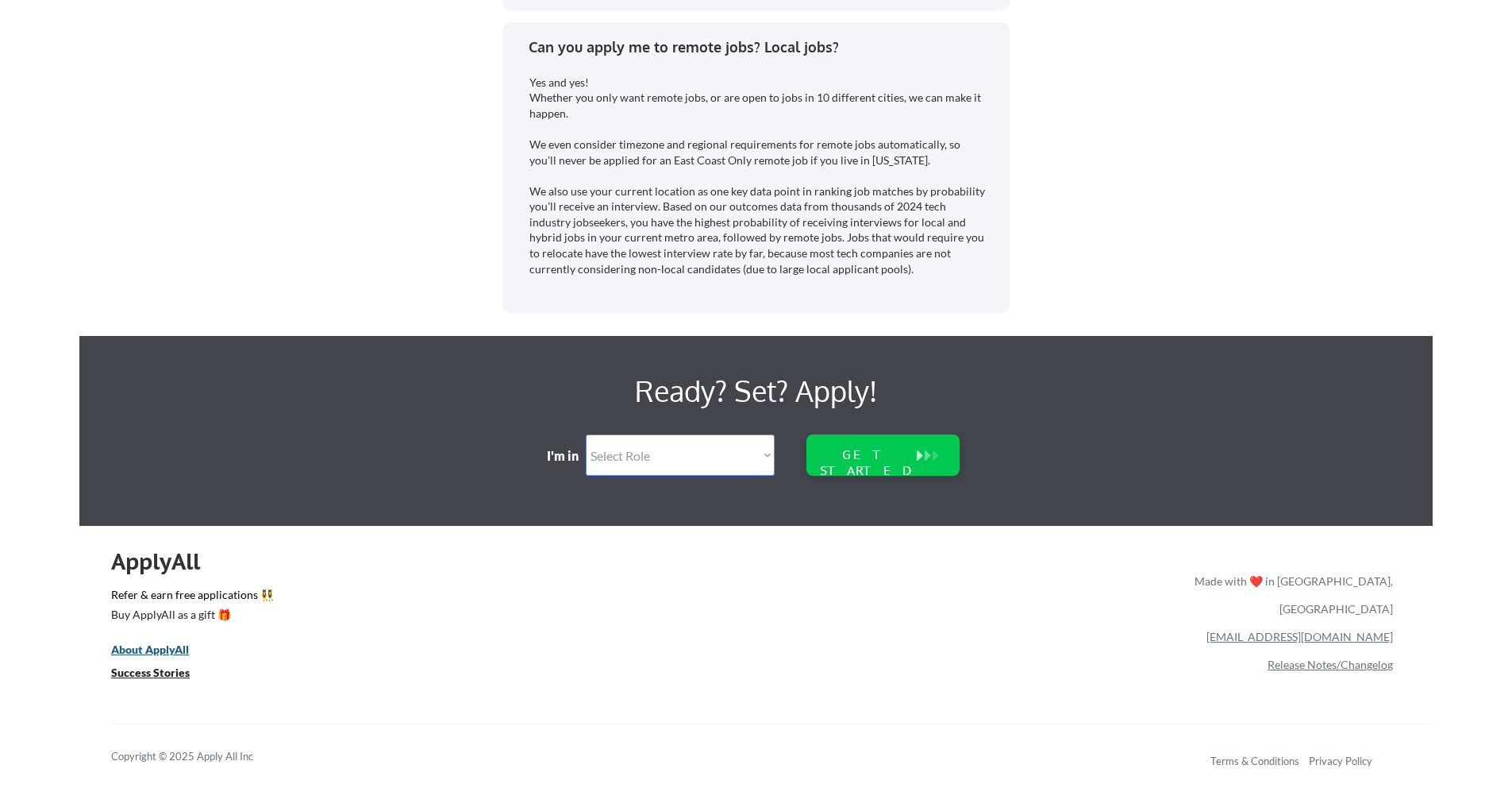
click at [170, 650] on u "About ApplyAll" at bounding box center [150, 650] width 78 height 13
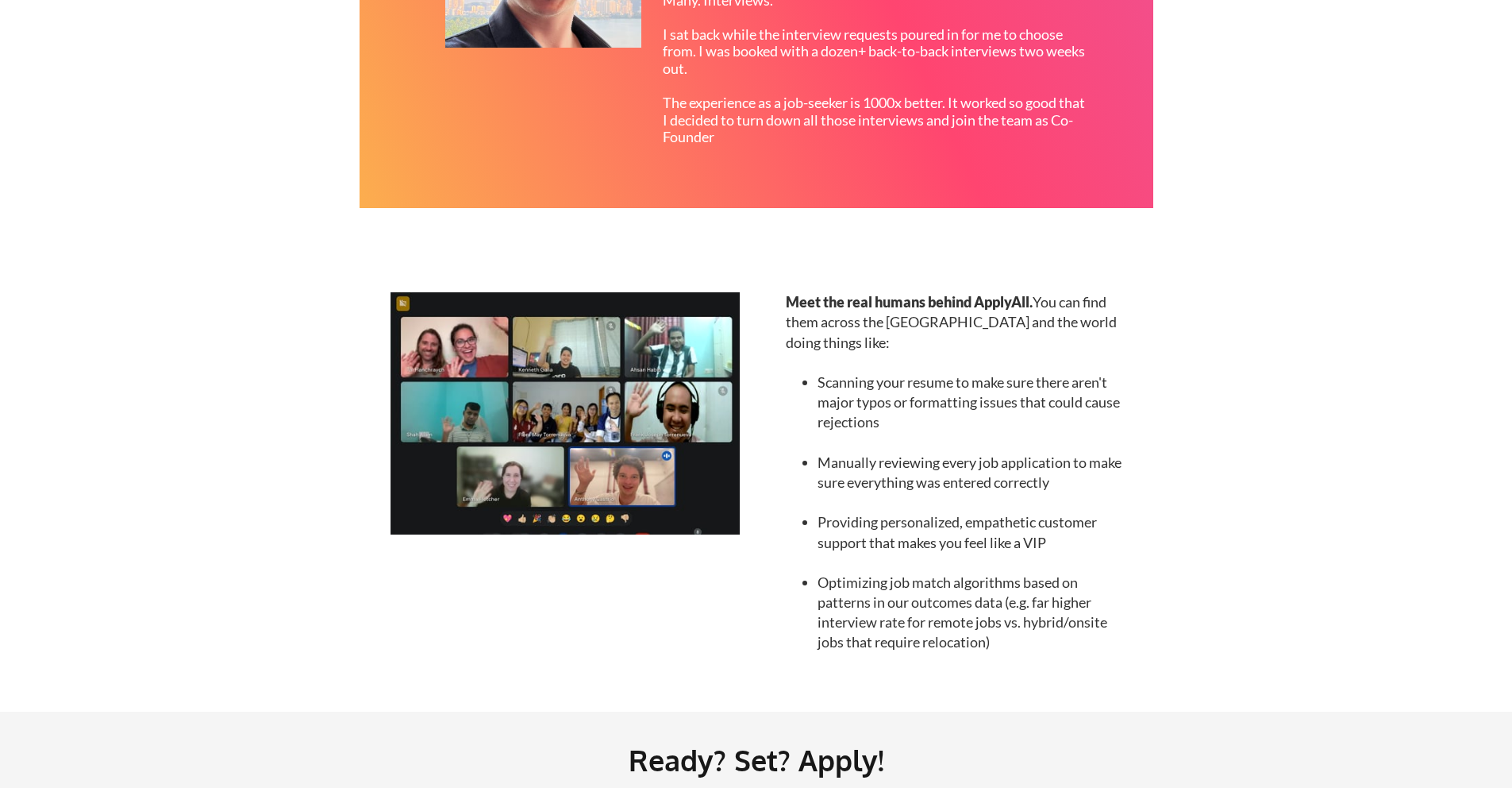
scroll to position [1227, 0]
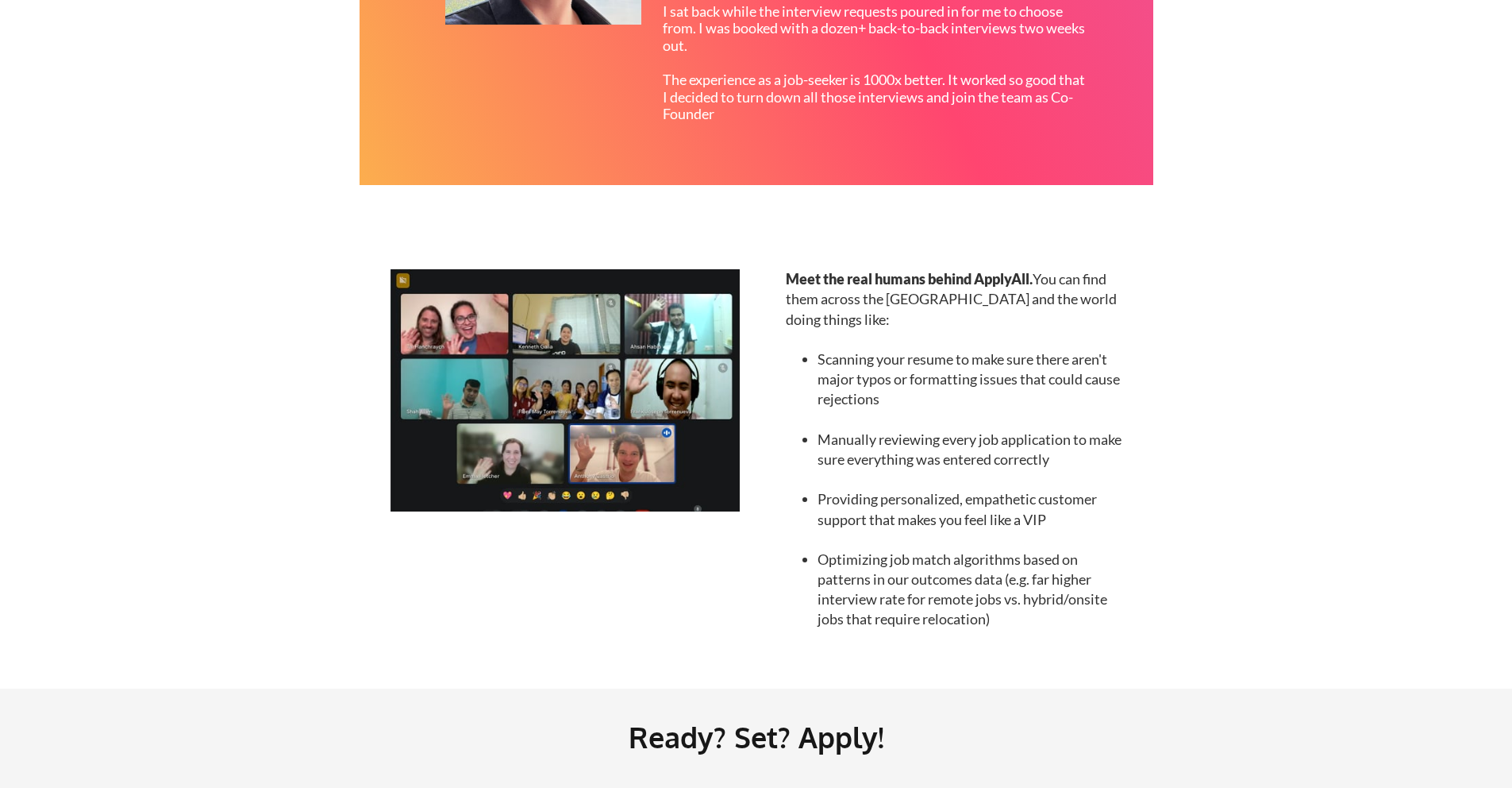
click at [578, 384] on img at bounding box center [565, 391] width 349 height 243
click at [527, 371] on img at bounding box center [565, 391] width 349 height 243
click at [948, 350] on li "Scanning your resume to make sure there aren't major typos or formatting issues…" at bounding box center [972, 379] width 307 height 60
click at [967, 374] on li "Scanning your resume to make sure there aren't major typos or formatting issues…" at bounding box center [972, 379] width 307 height 60
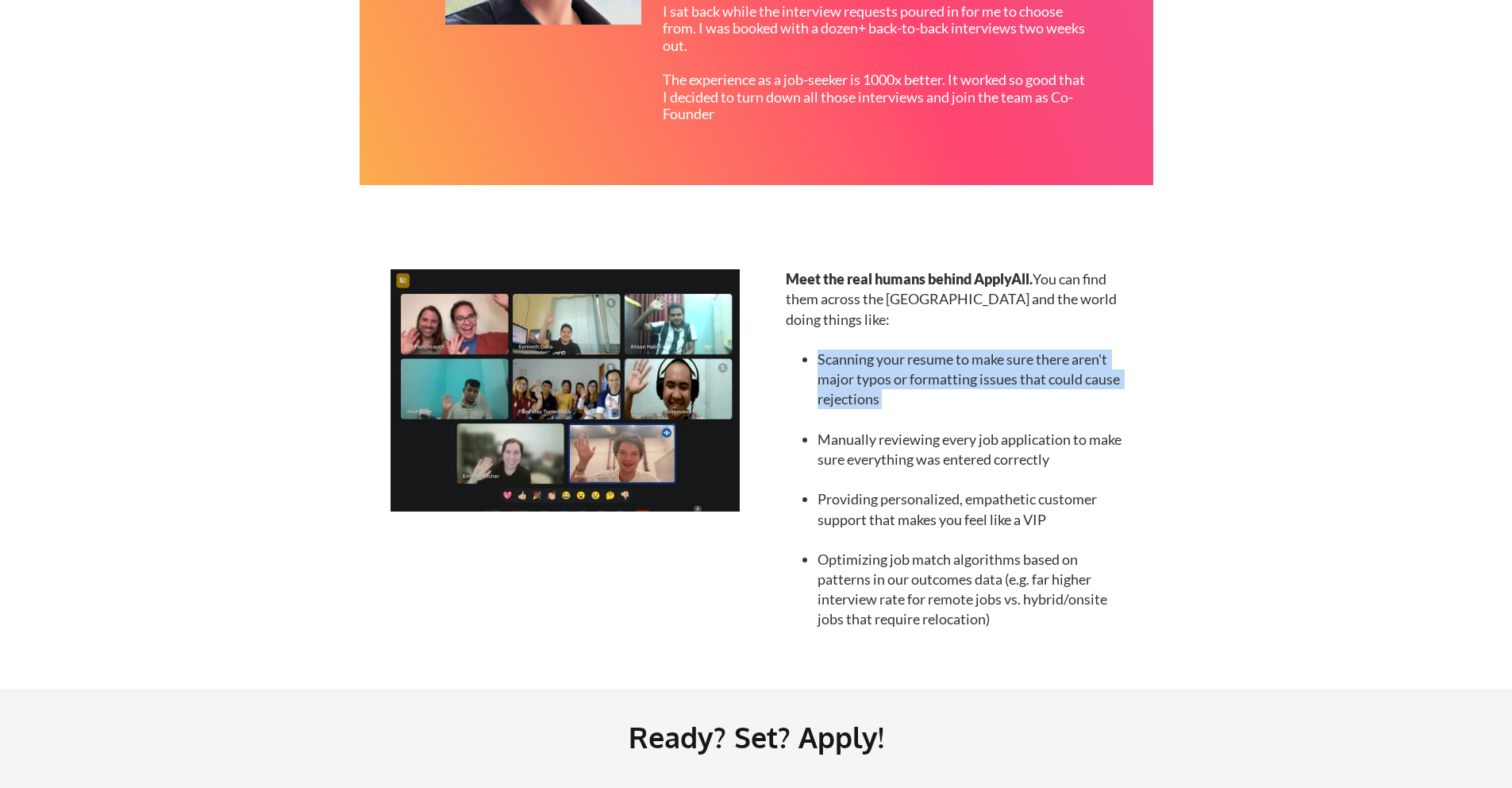
click at [967, 374] on li "Scanning your resume to make sure there aren't major typos or formatting issues…" at bounding box center [972, 379] width 307 height 60
click at [820, 430] on li "Manually reviewing every job application to make sure everything was entered co…" at bounding box center [972, 450] width 307 height 40
click at [837, 455] on ul "Scanning your resume to make sure there aren't major typos or formatting issues…" at bounding box center [955, 479] width 339 height 300
click at [1314, 191] on div "About us We're a new startup whose goal is to automate the job search process, …" at bounding box center [756, 9] width 1512 height 2472
